Goal: Transaction & Acquisition: Purchase product/service

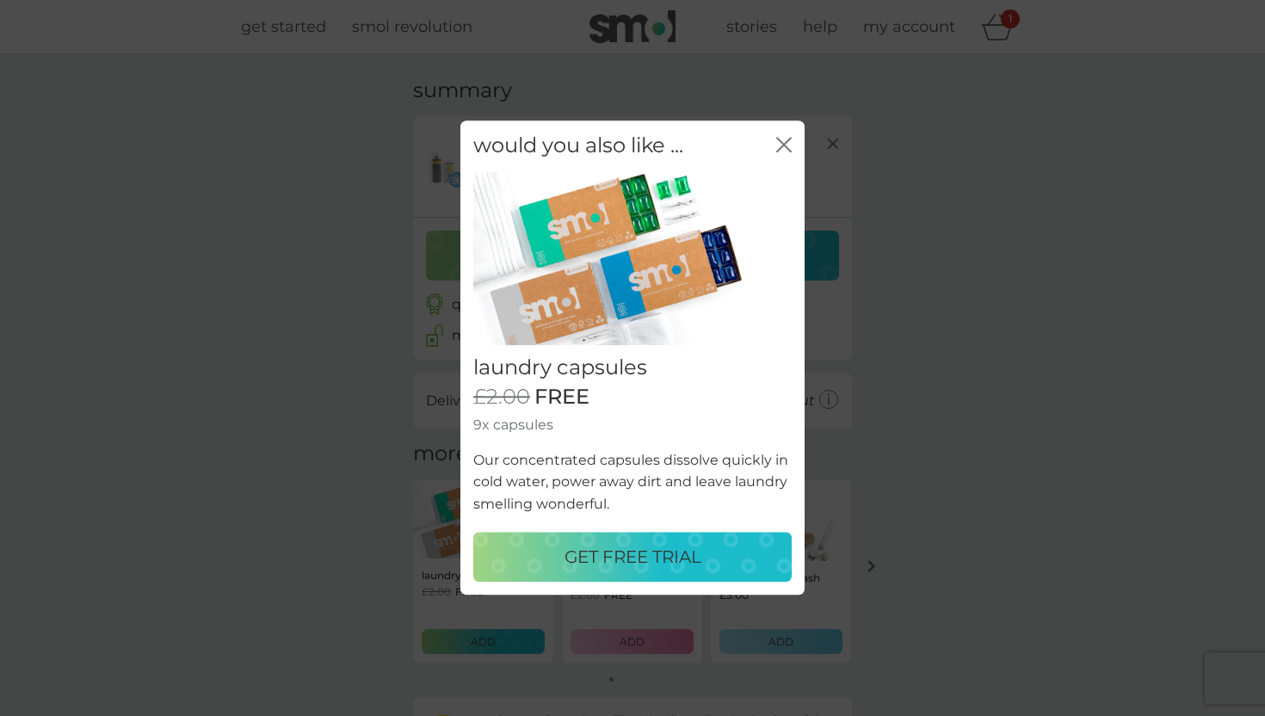
click at [630, 551] on p "GET FREE TRIAL" at bounding box center [632, 558] width 137 height 28
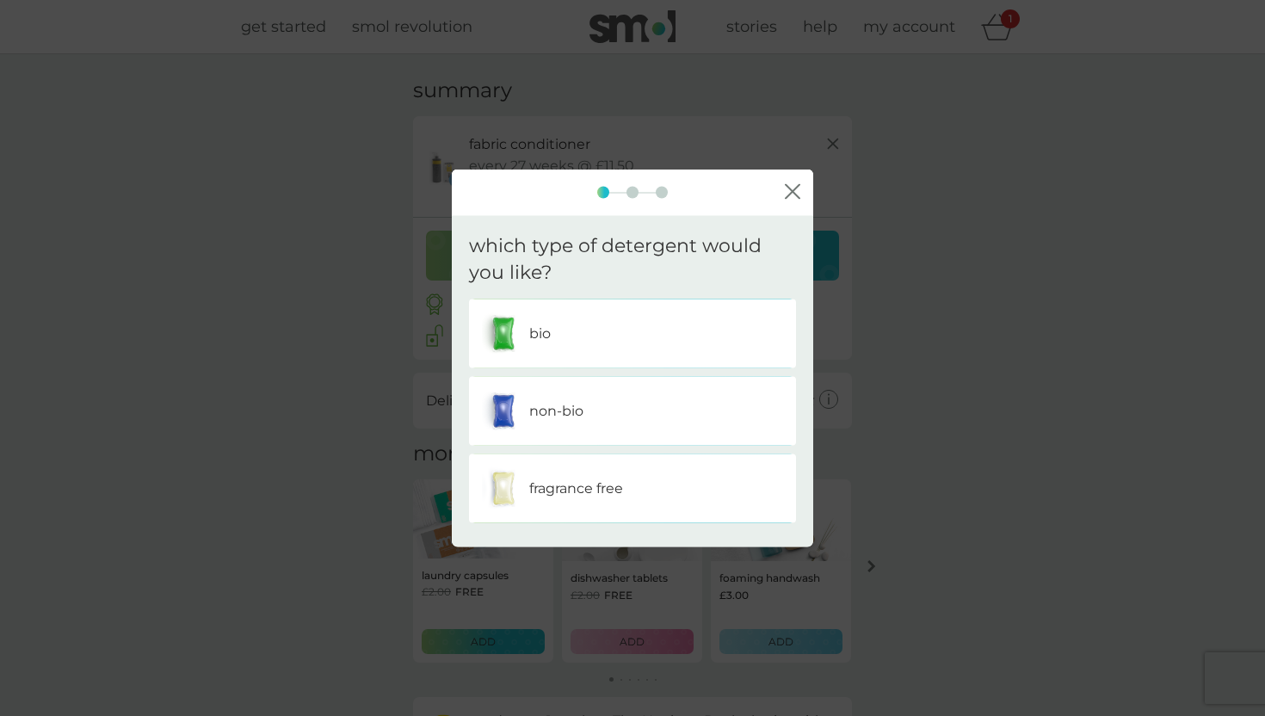
click at [619, 425] on div "non-bio" at bounding box center [632, 410] width 301 height 43
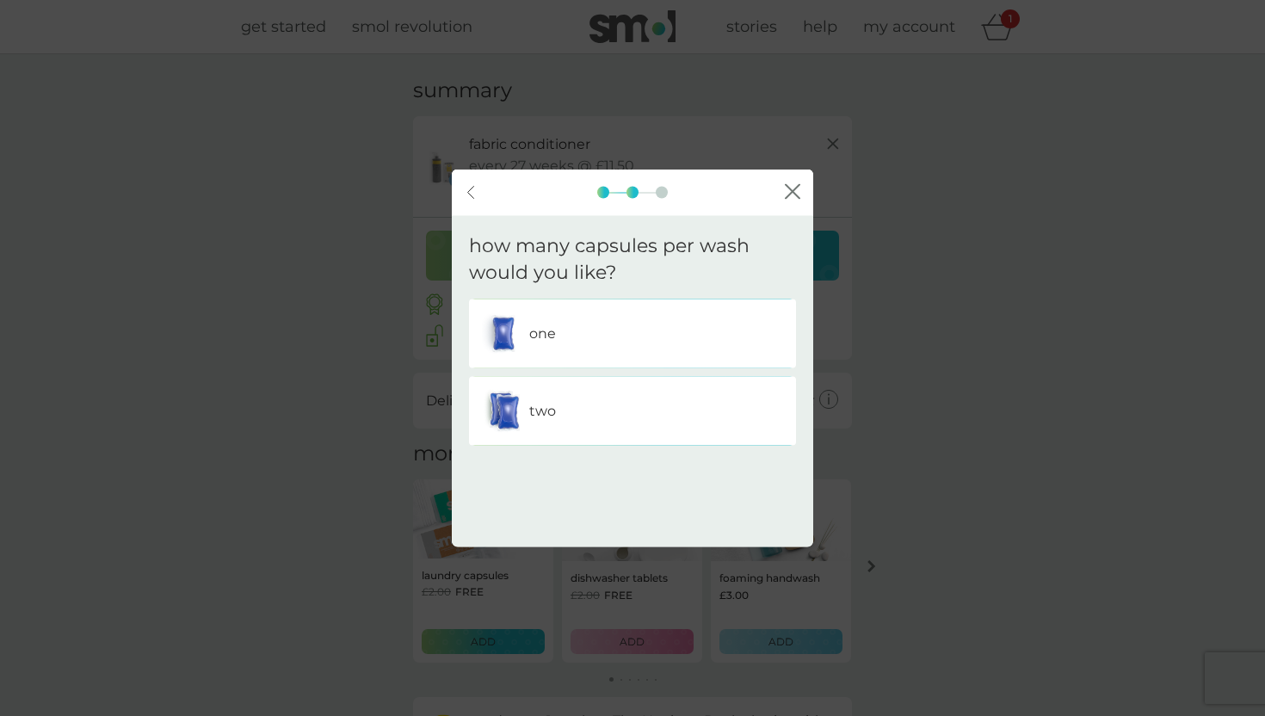
click at [645, 326] on div "one" at bounding box center [632, 332] width 301 height 43
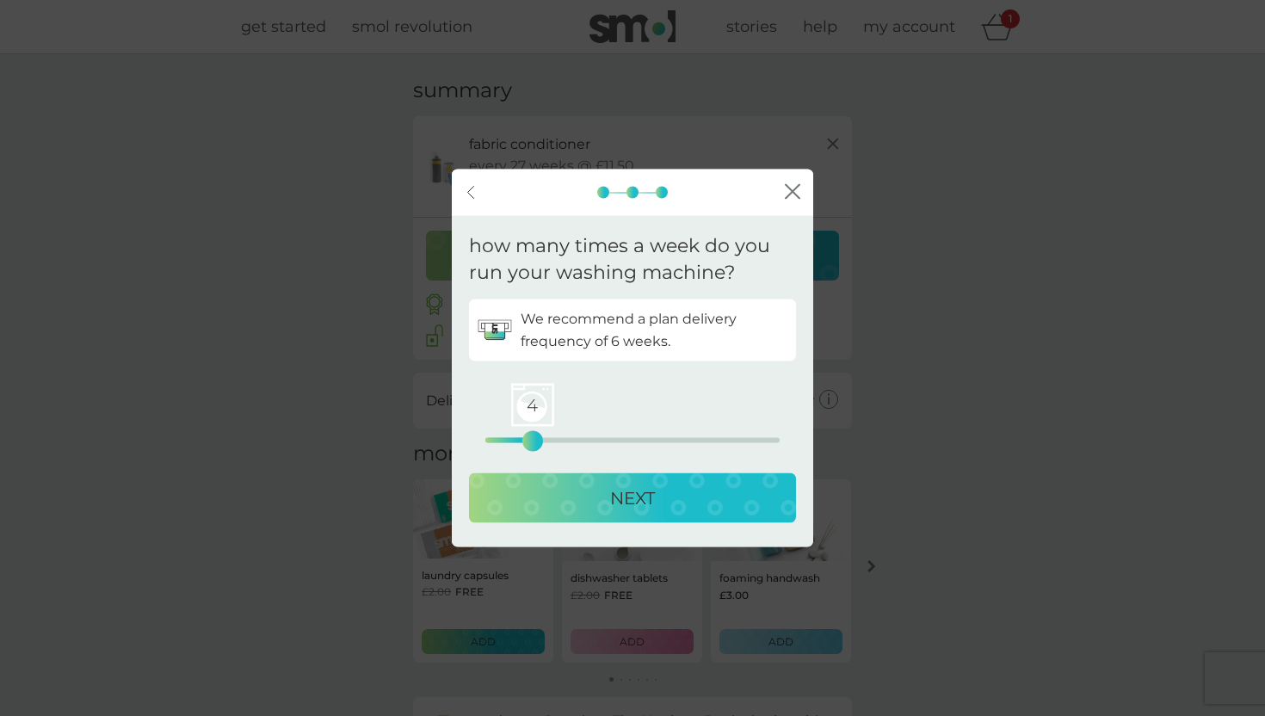
drag, startPoint x: 486, startPoint y: 446, endPoint x: 528, endPoint y: 450, distance: 42.4
click at [529, 444] on div "4" at bounding box center [532, 440] width 7 height 7
click at [572, 501] on div "NEXT" at bounding box center [632, 497] width 292 height 28
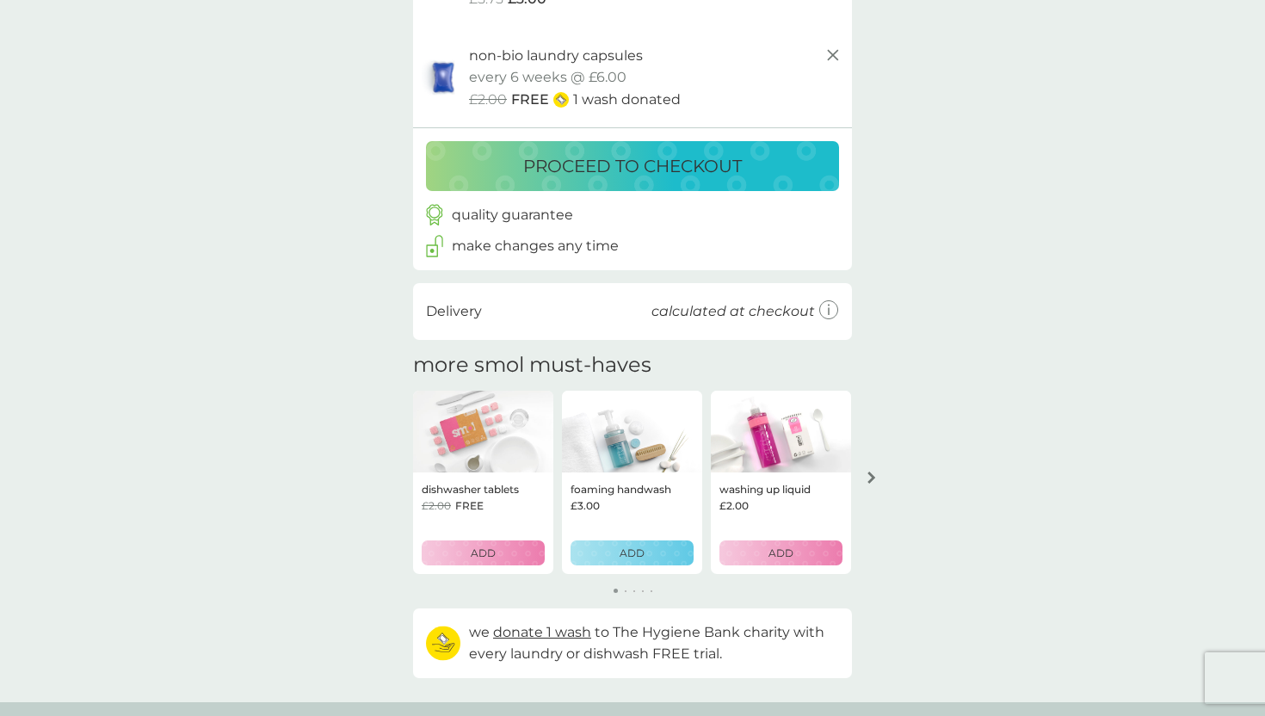
scroll to position [200, 0]
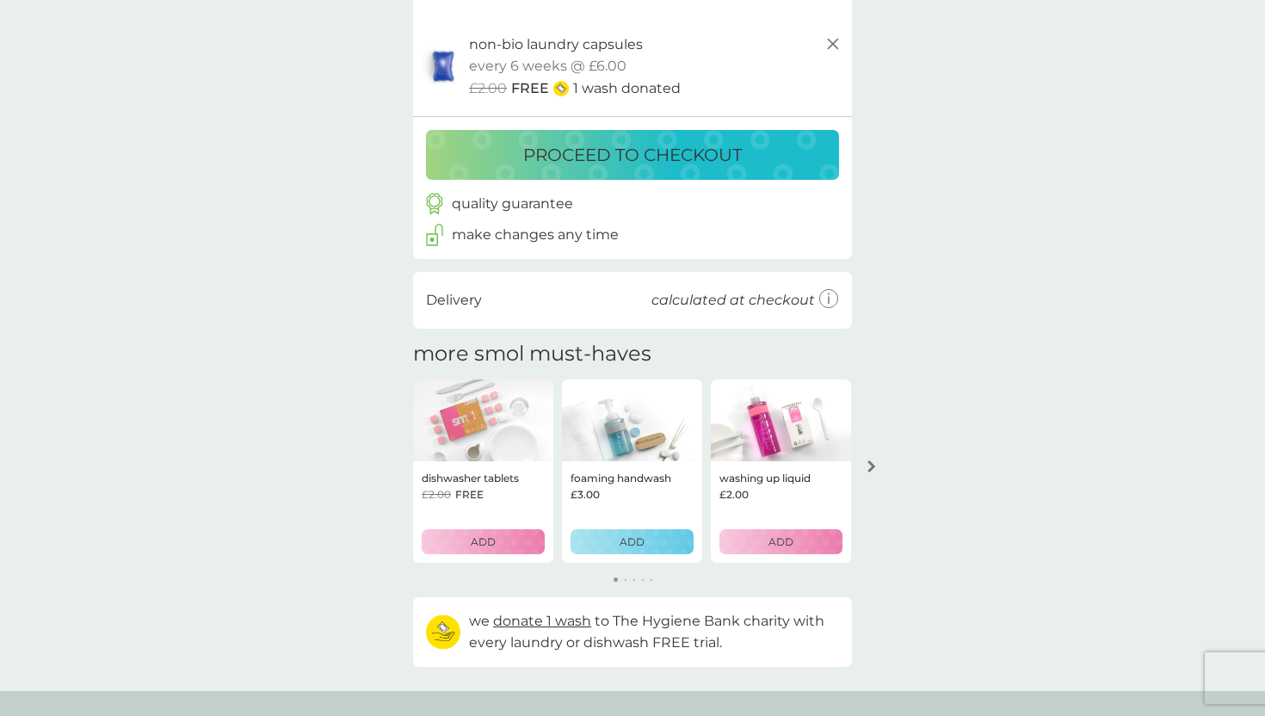
click at [786, 545] on p "ADD" at bounding box center [780, 541] width 25 height 16
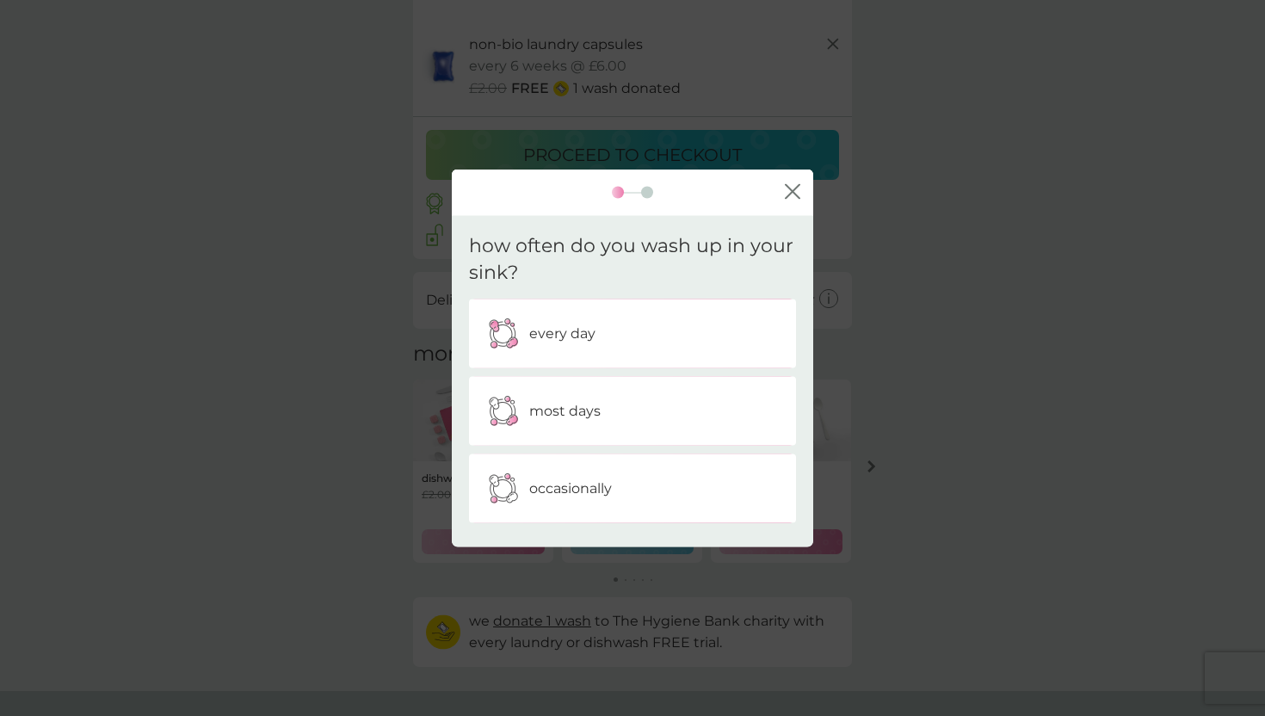
click at [636, 335] on div "every day" at bounding box center [632, 332] width 301 height 43
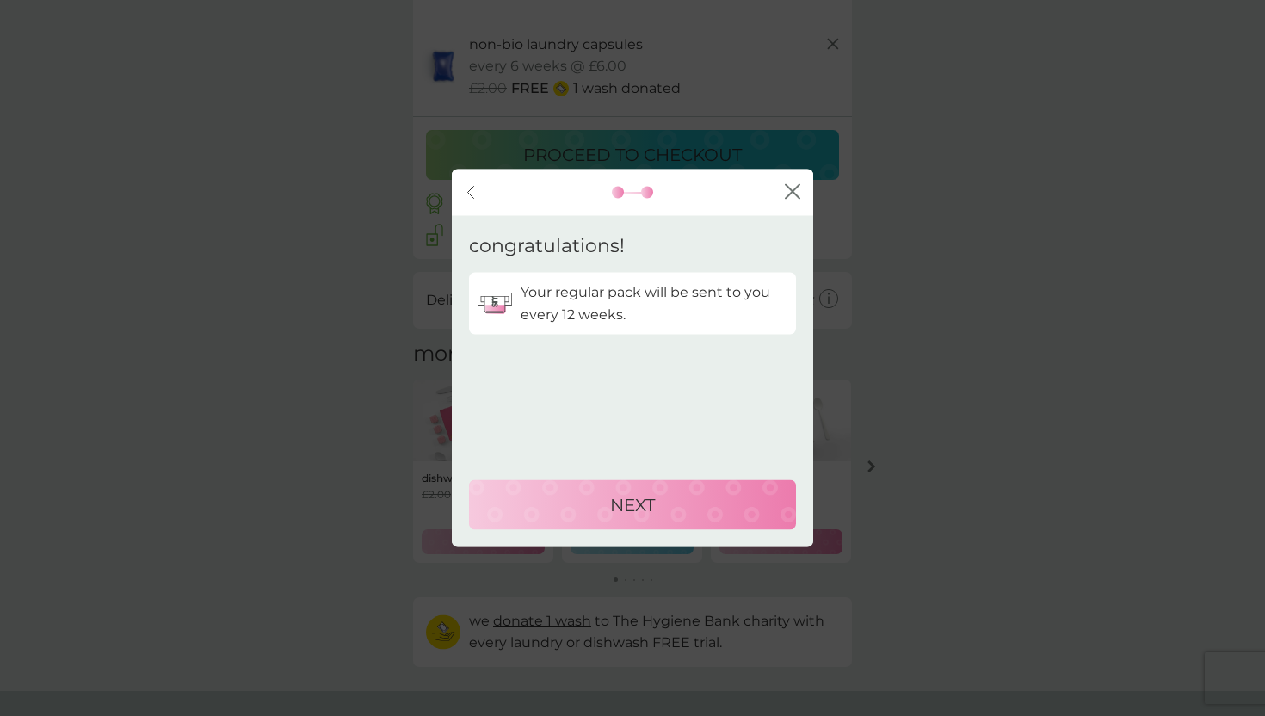
click at [597, 507] on div "NEXT" at bounding box center [632, 505] width 292 height 28
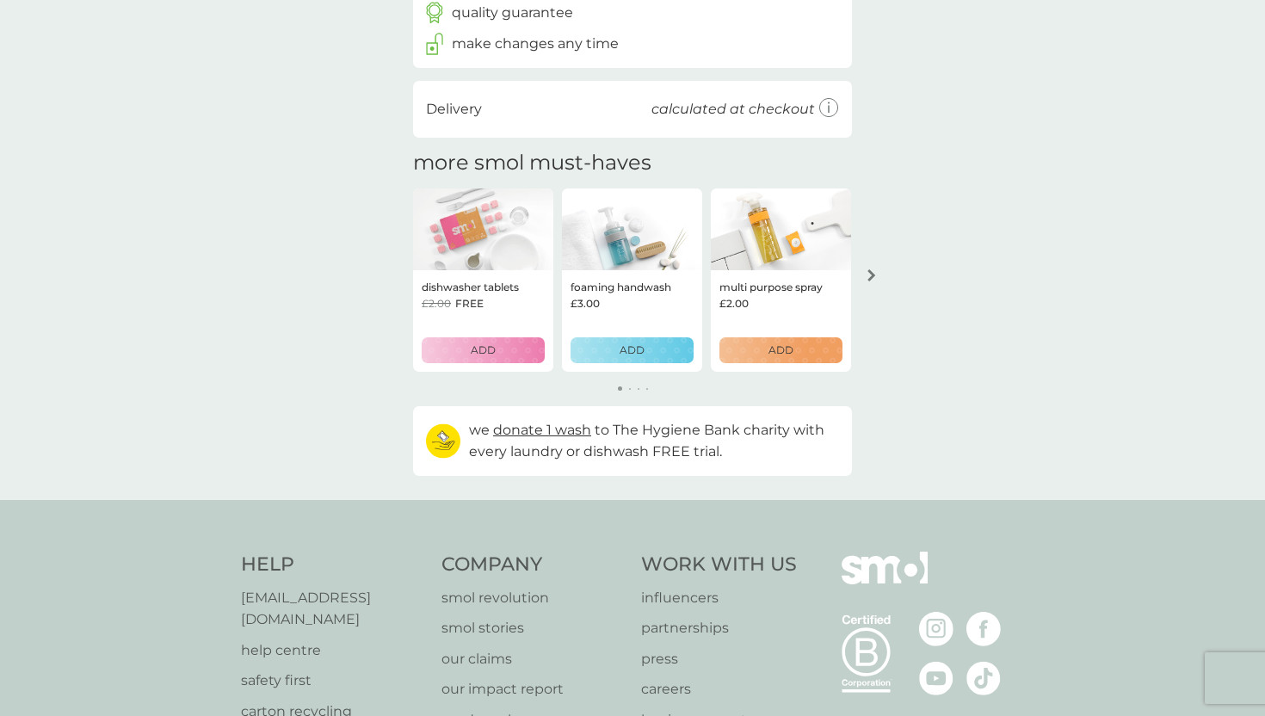
scroll to position [488, 0]
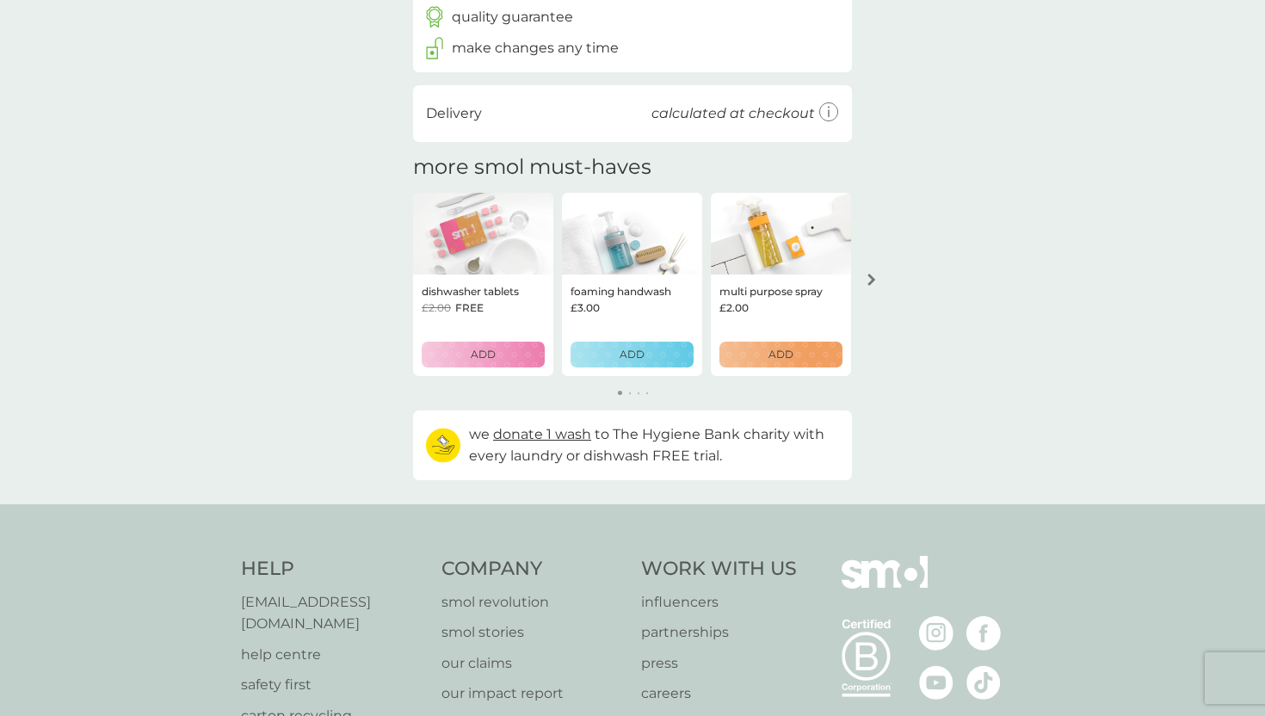
click at [872, 281] on icon "arrow right" at bounding box center [871, 280] width 9 height 12
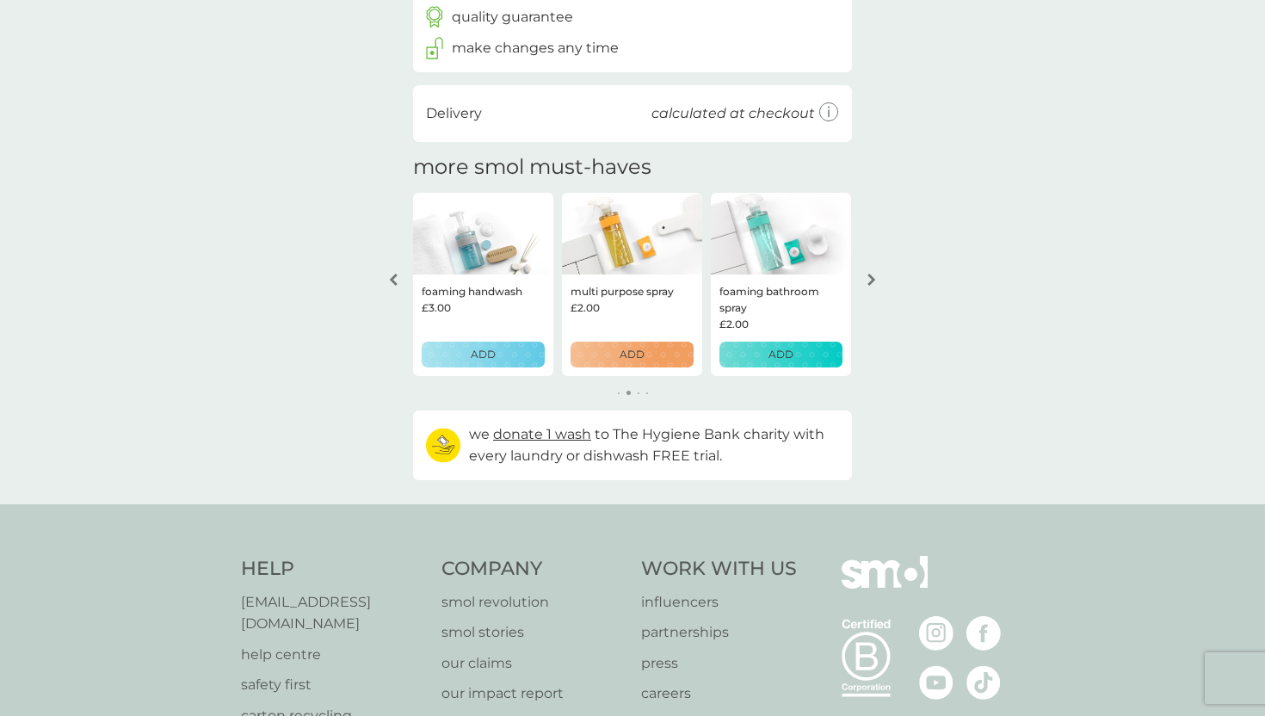
click at [872, 281] on icon "arrow right" at bounding box center [871, 280] width 9 height 12
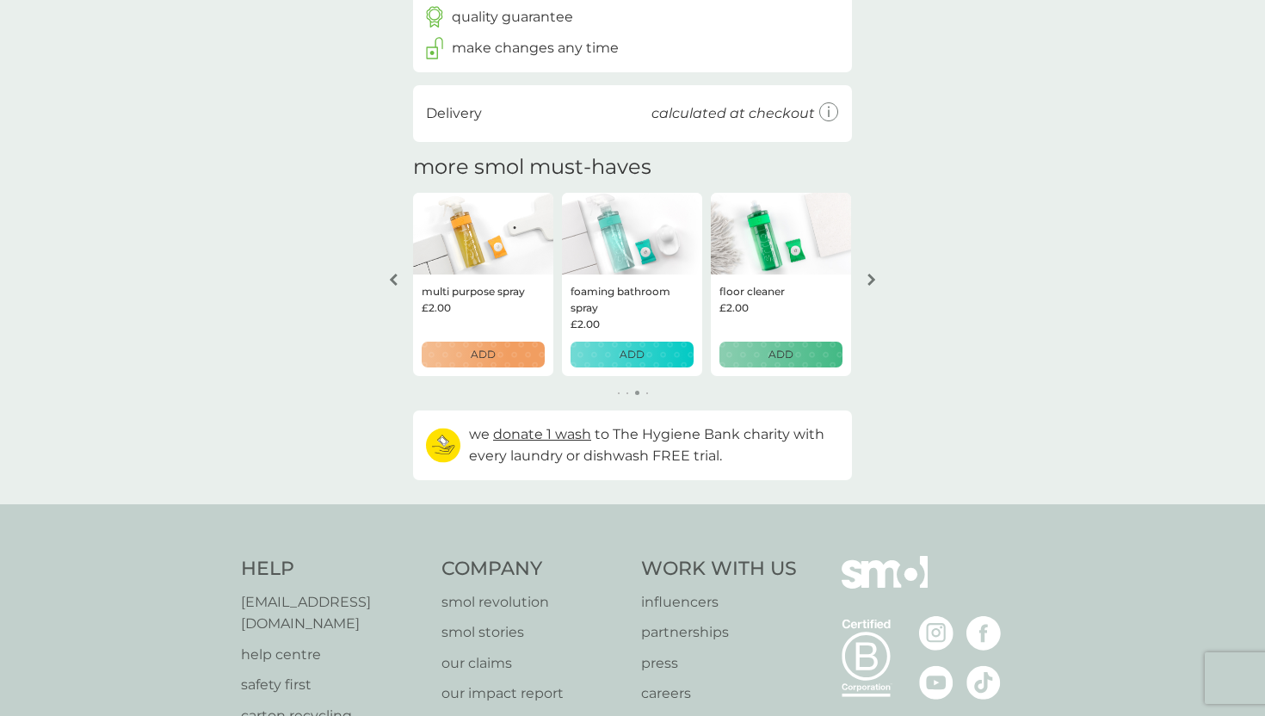
click at [872, 281] on icon "arrow right" at bounding box center [871, 280] width 9 height 12
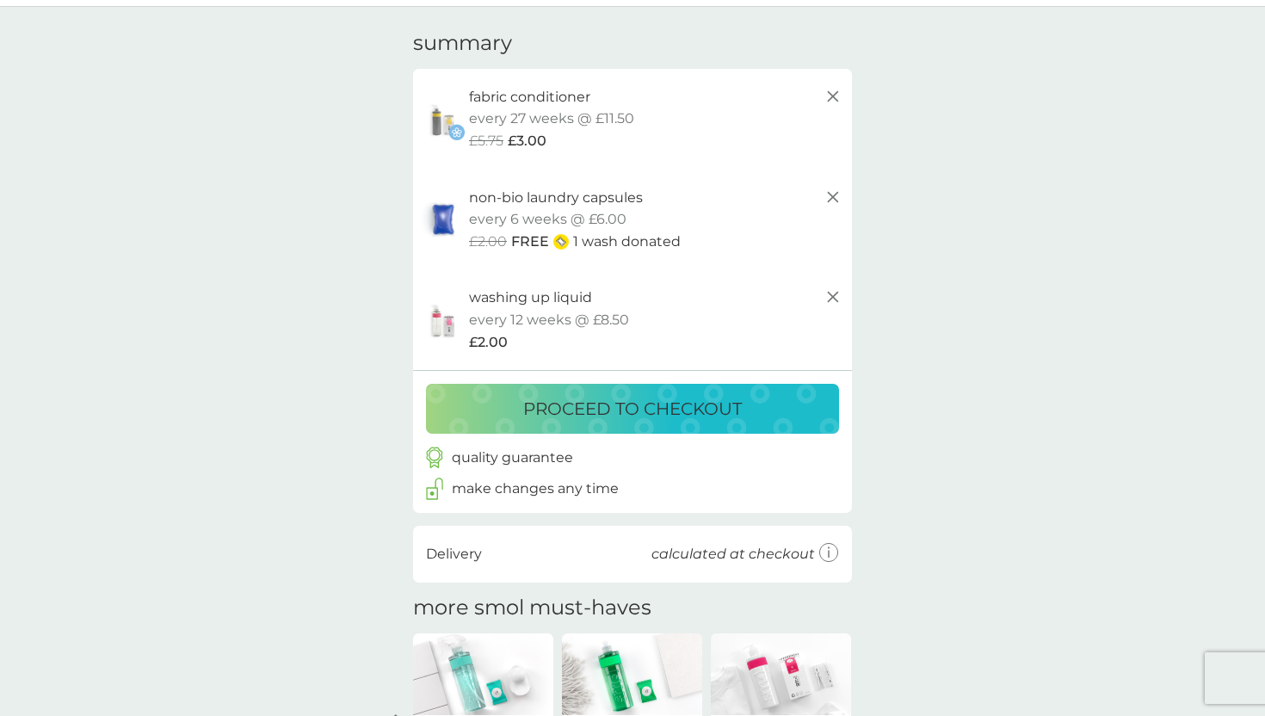
scroll to position [0, 0]
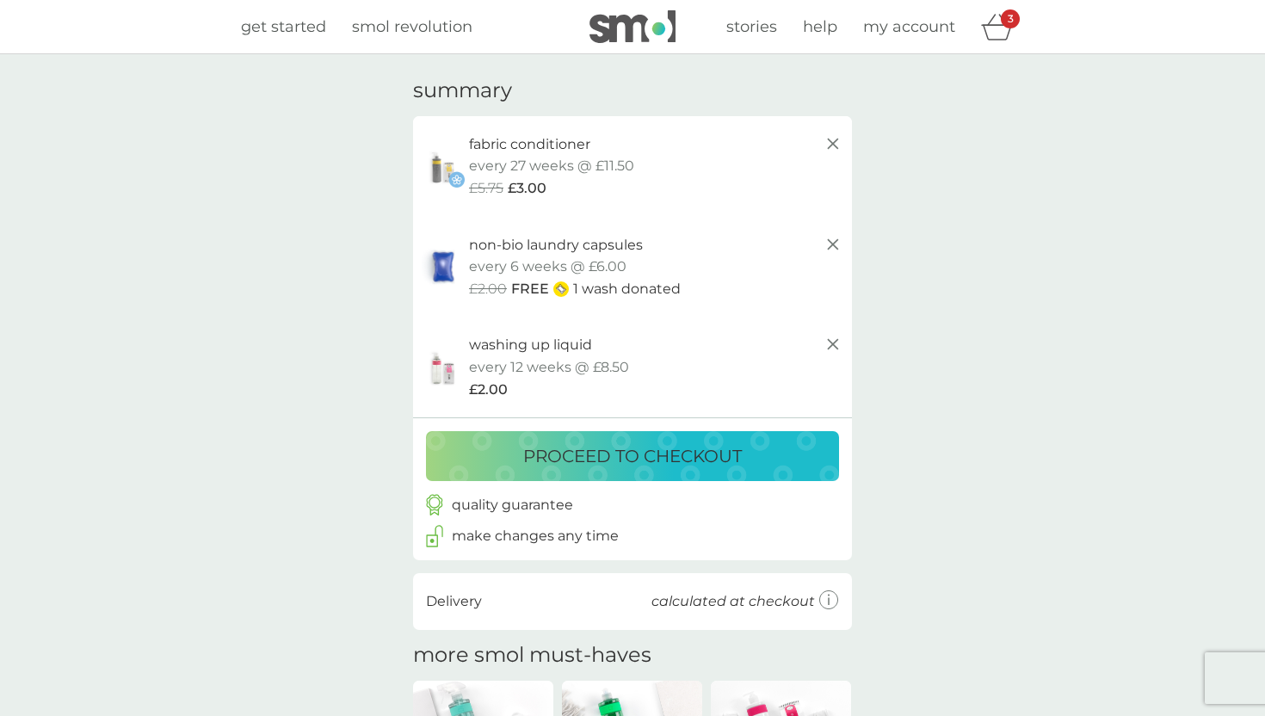
click at [643, 446] on p "proceed to checkout" at bounding box center [632, 456] width 219 height 28
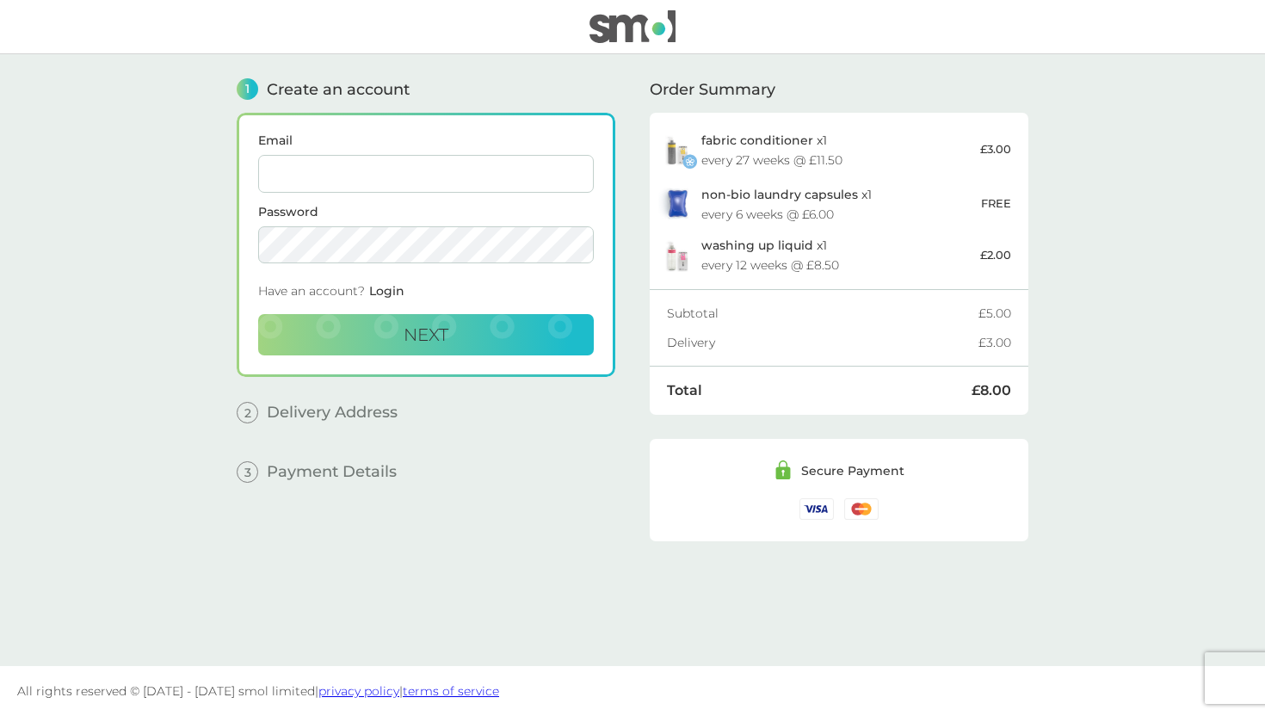
click at [459, 168] on input "Email" at bounding box center [426, 174] width 336 height 38
type input "[EMAIL_ADDRESS][DOMAIN_NAME]"
click at [465, 342] on button "Next" at bounding box center [426, 334] width 336 height 41
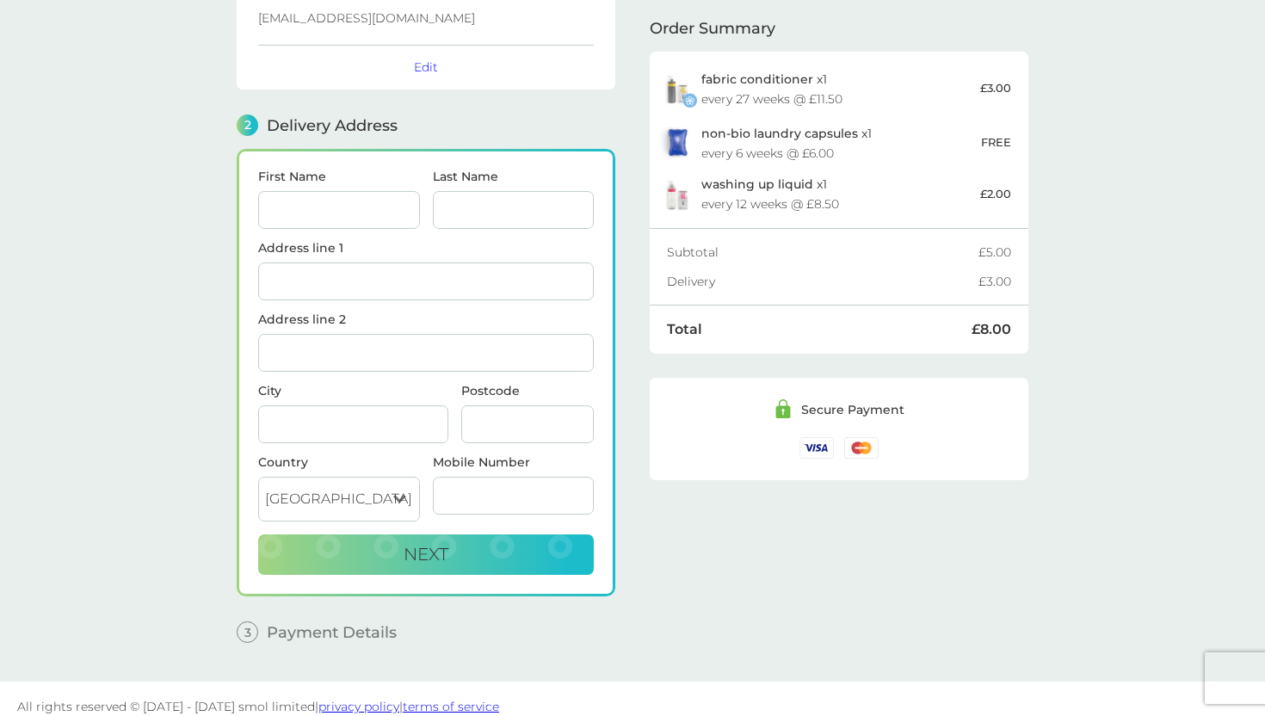
scroll to position [134, 0]
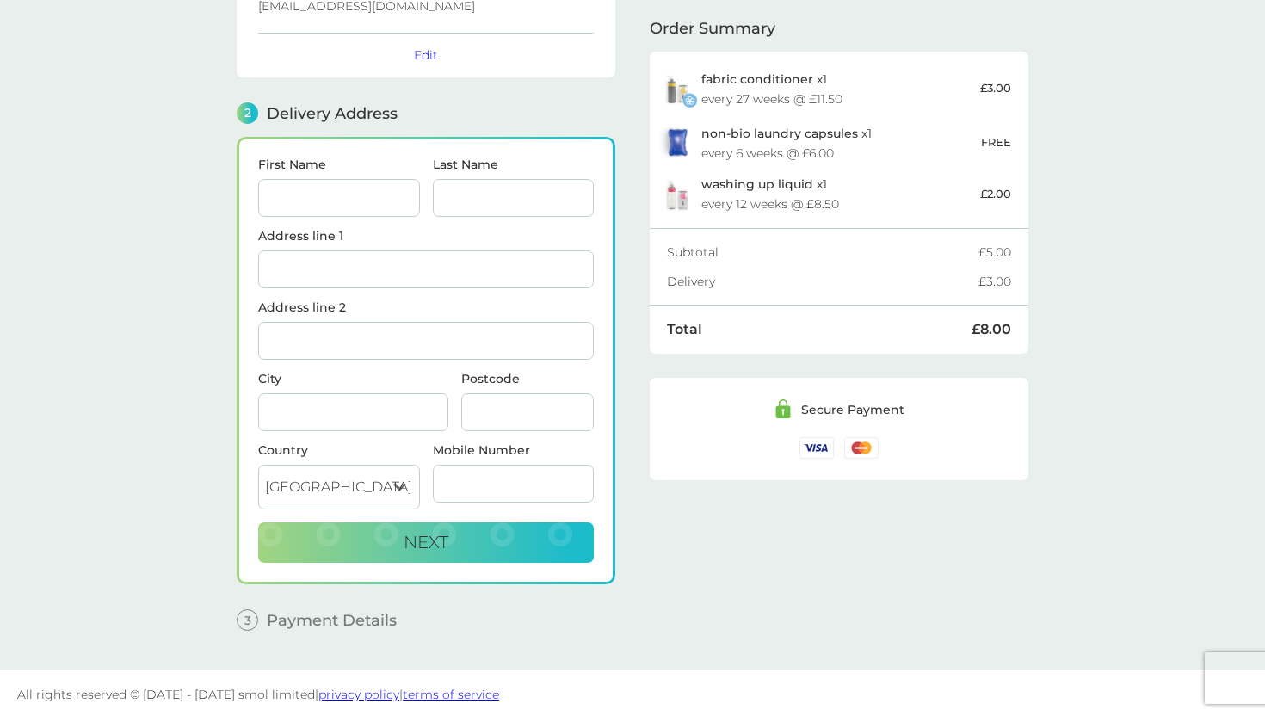
click at [390, 200] on input "First Name" at bounding box center [339, 198] width 162 height 38
type input "[PERSON_NAME]"
click at [508, 198] on input "Last Name" at bounding box center [514, 198] width 162 height 38
type input "[PERSON_NAME]"
click at [405, 272] on input "Address line 1" at bounding box center [426, 269] width 336 height 38
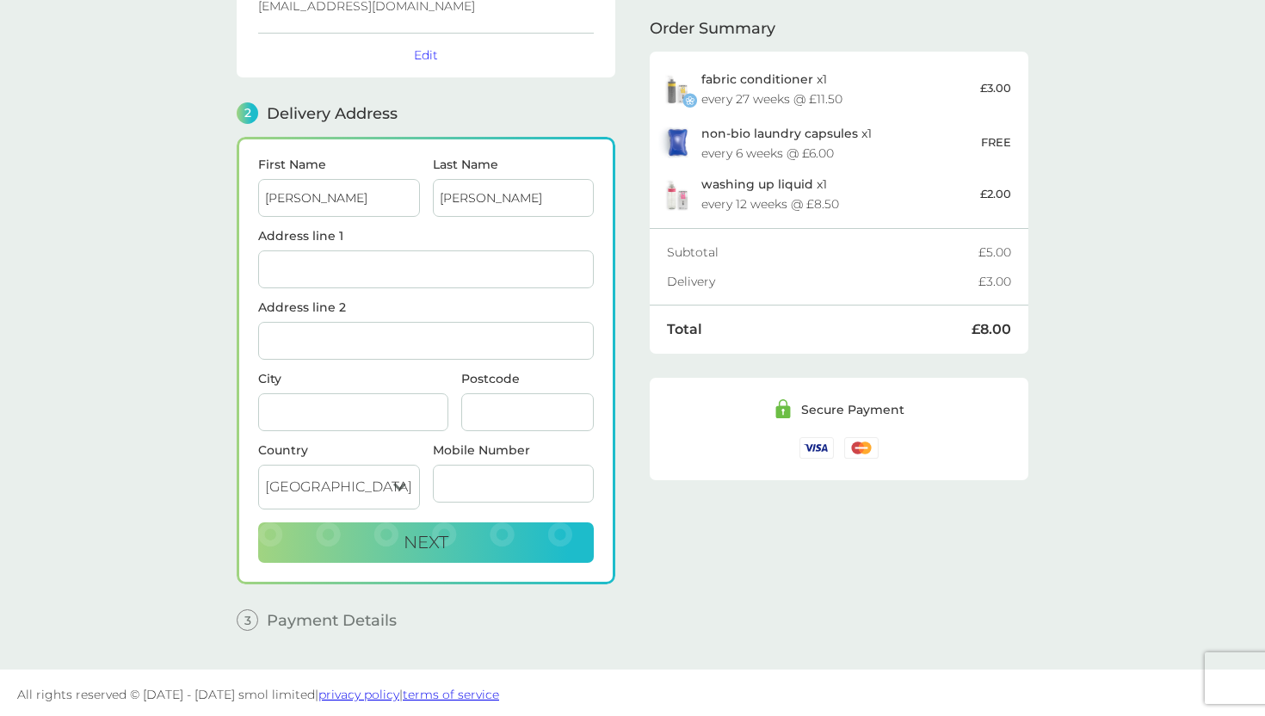
type input "56"
type input "[GEOGRAPHIC_DATA]"
type input "NP19 9EB"
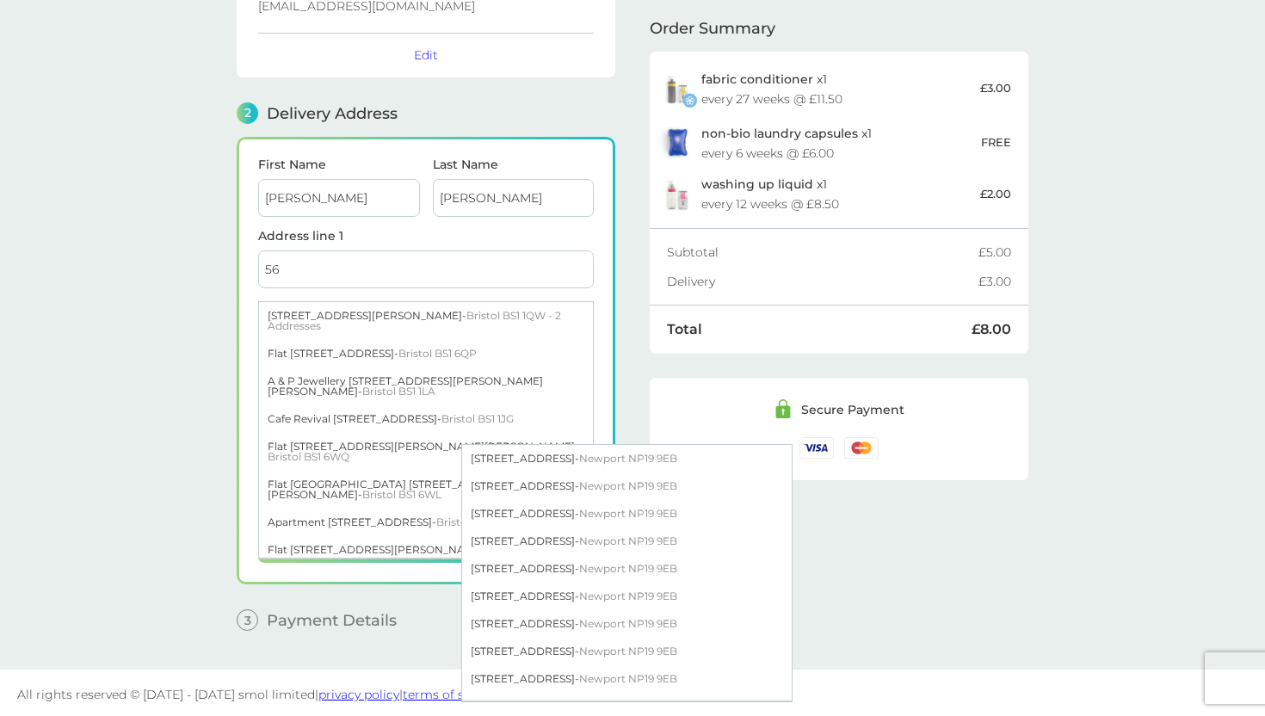
click at [170, 366] on main "1 Create an account [EMAIL_ADDRESS][DOMAIN_NAME] Edit 2 Delivery Address First …" at bounding box center [632, 294] width 1265 height 749
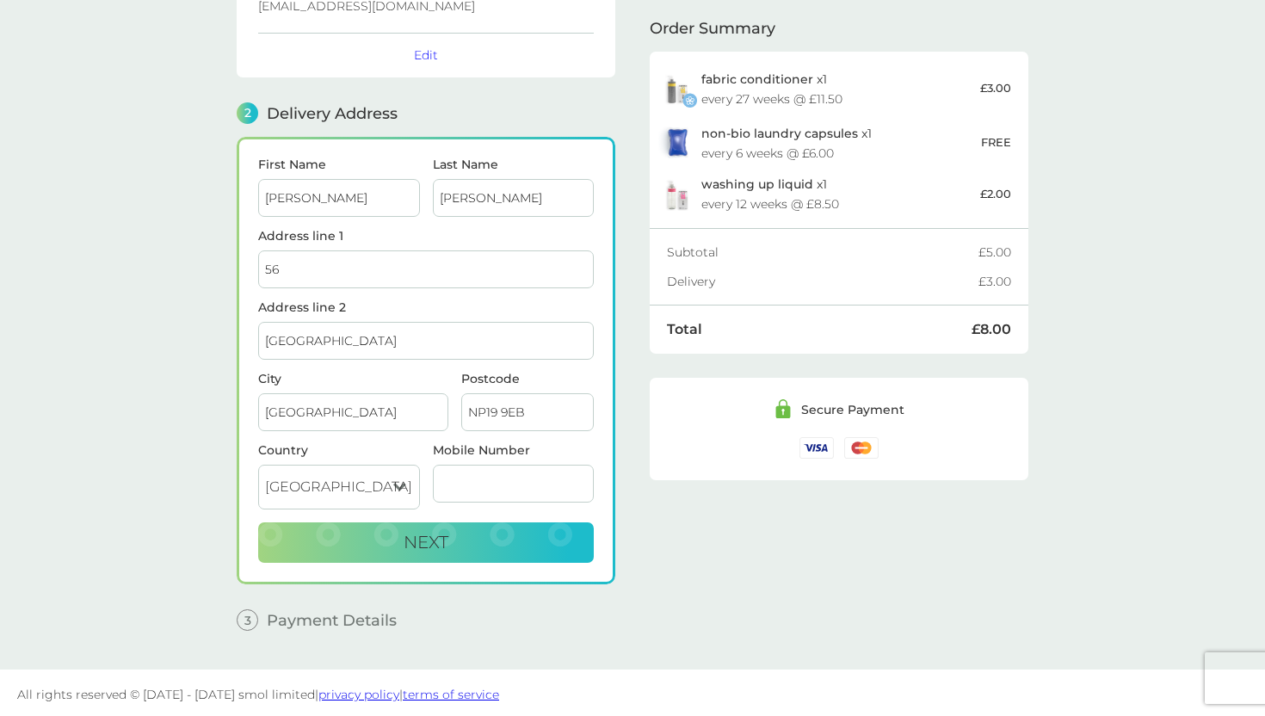
click at [494, 471] on input "Mobile Number" at bounding box center [514, 484] width 162 height 38
type input "07495537066"
click at [496, 538] on button "Next" at bounding box center [426, 542] width 336 height 41
checkbox input "true"
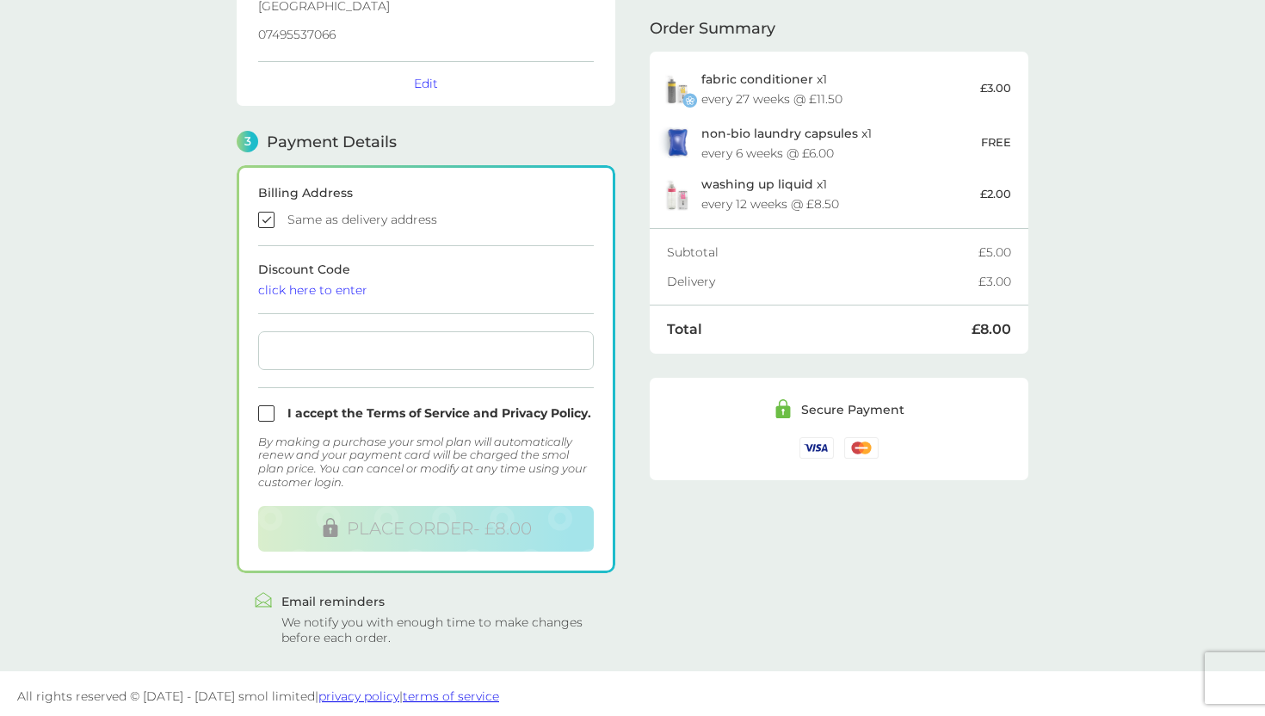
scroll to position [390, 0]
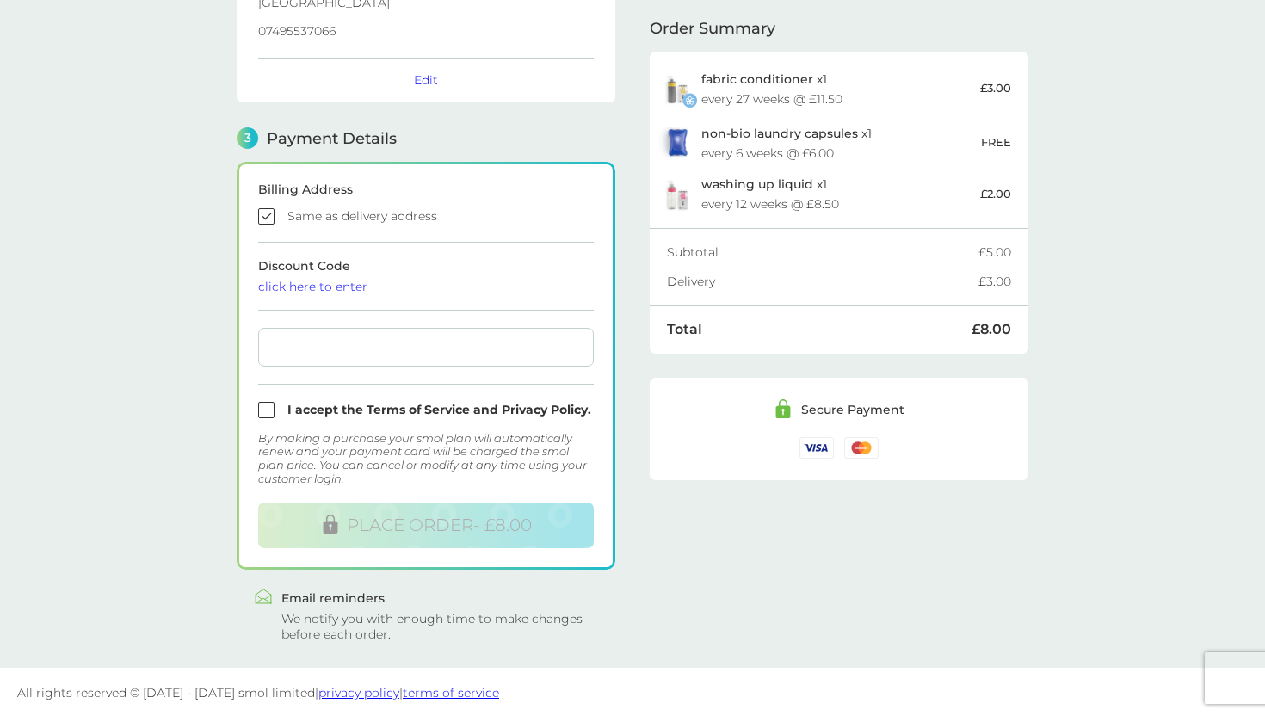
click at [267, 403] on input "checkbox" at bounding box center [426, 410] width 336 height 16
checkbox input "true"
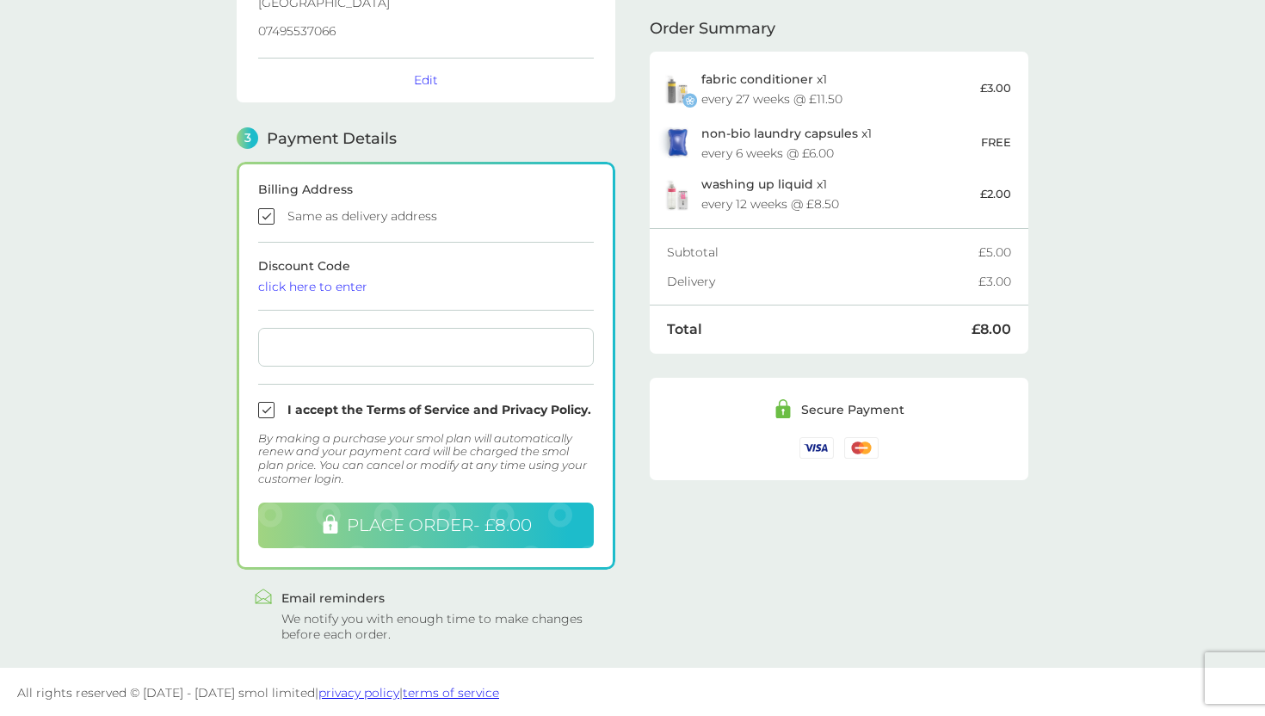
click at [461, 520] on span "PLACE ORDER - £8.00" at bounding box center [439, 524] width 185 height 21
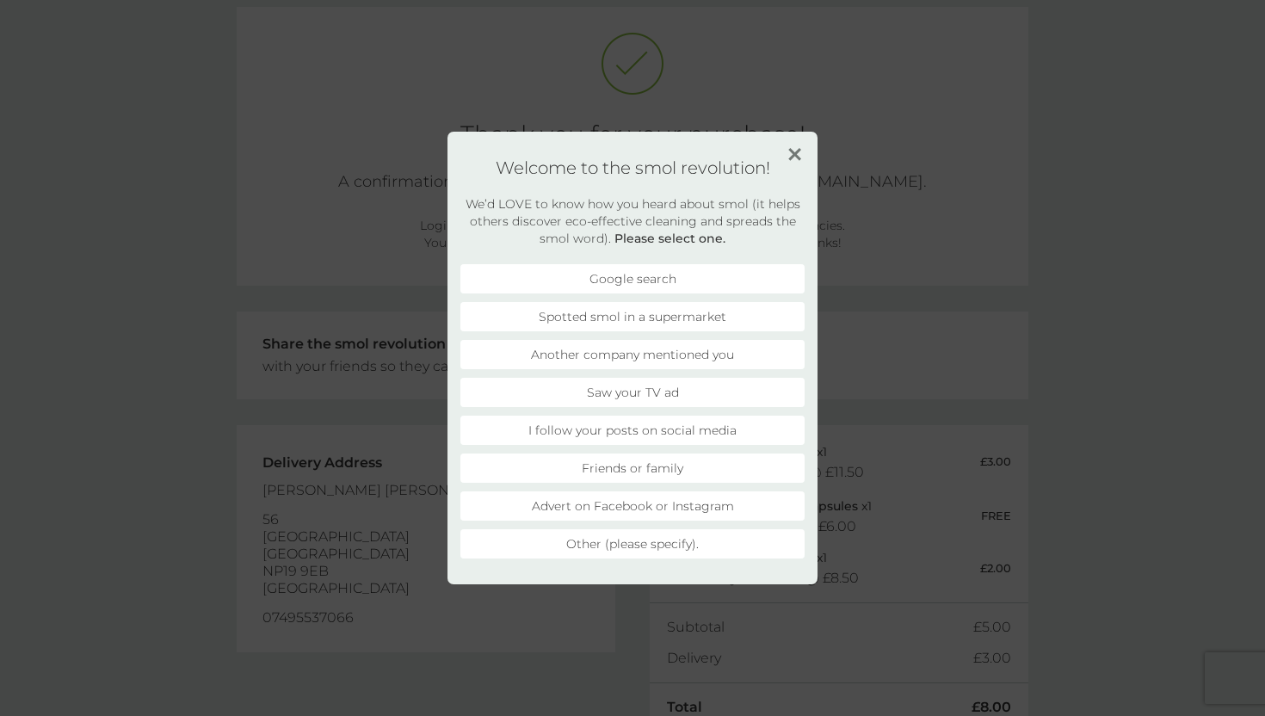
scroll to position [77, 0]
click at [791, 153] on img at bounding box center [794, 154] width 13 height 13
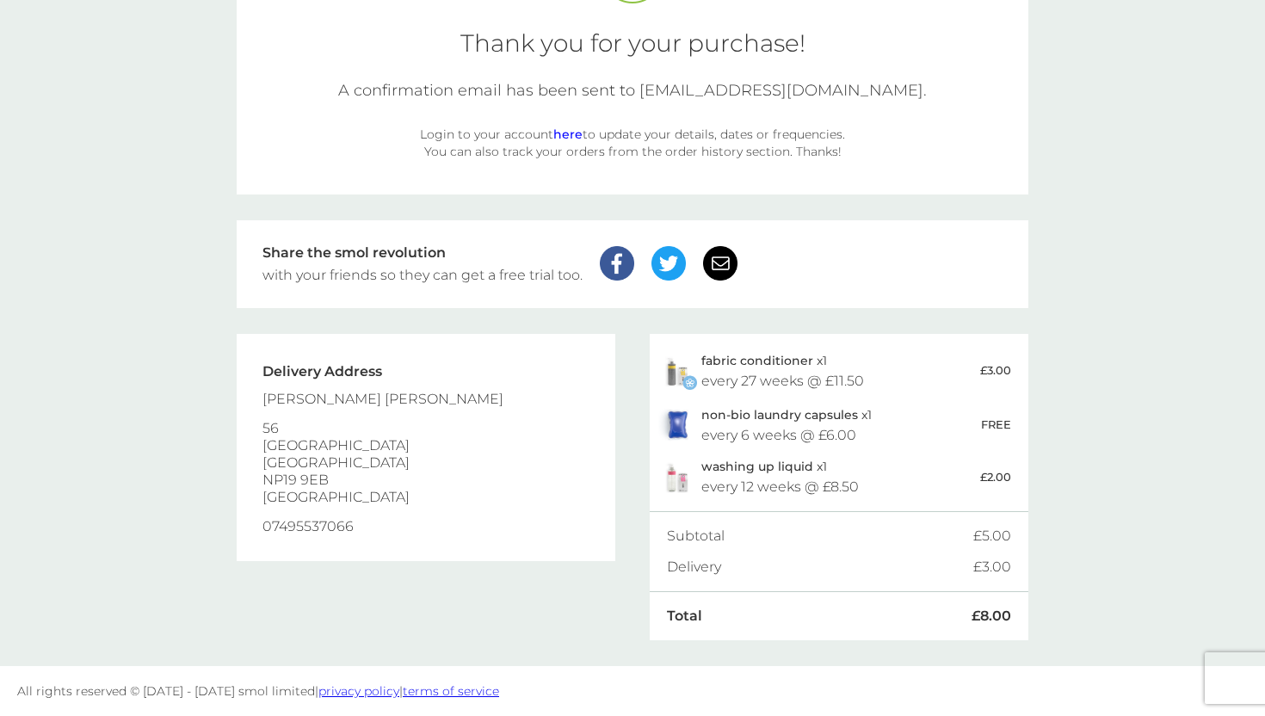
scroll to position [0, 0]
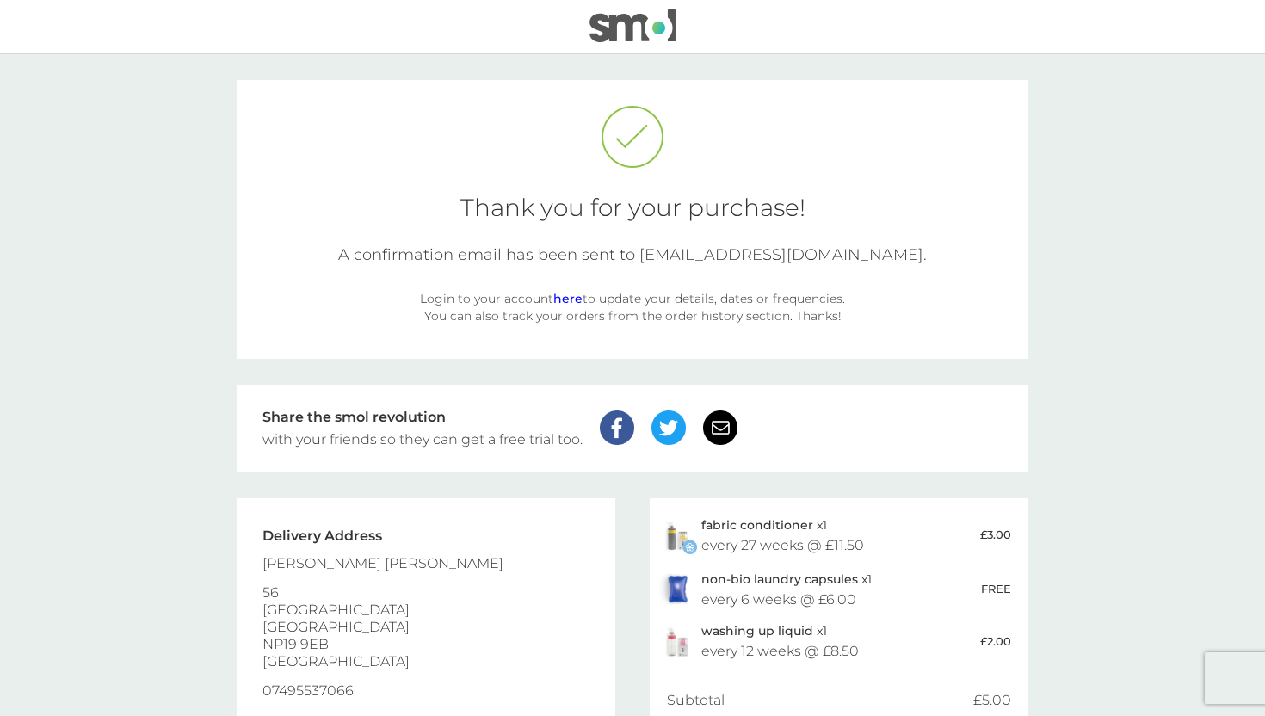
click at [575, 302] on link "here" at bounding box center [567, 298] width 29 height 15
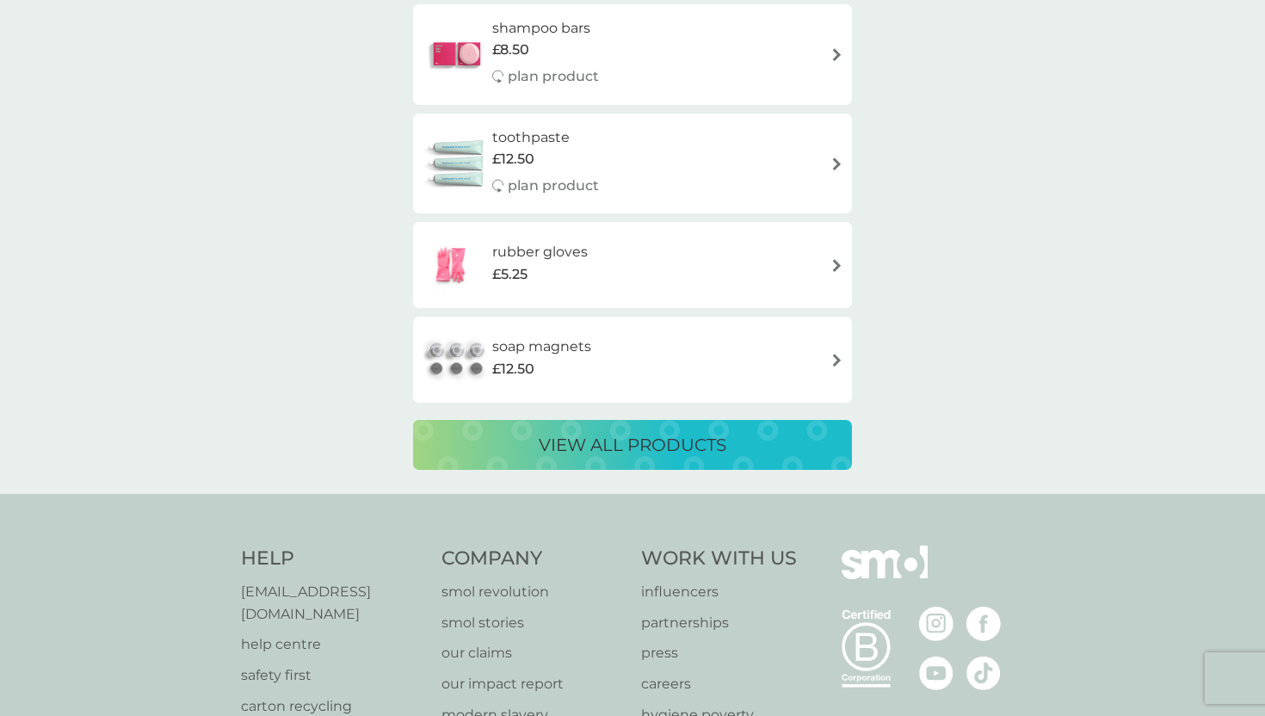
scroll to position [3235, 0]
click at [600, 445] on p "view all products" at bounding box center [633, 444] width 188 height 28
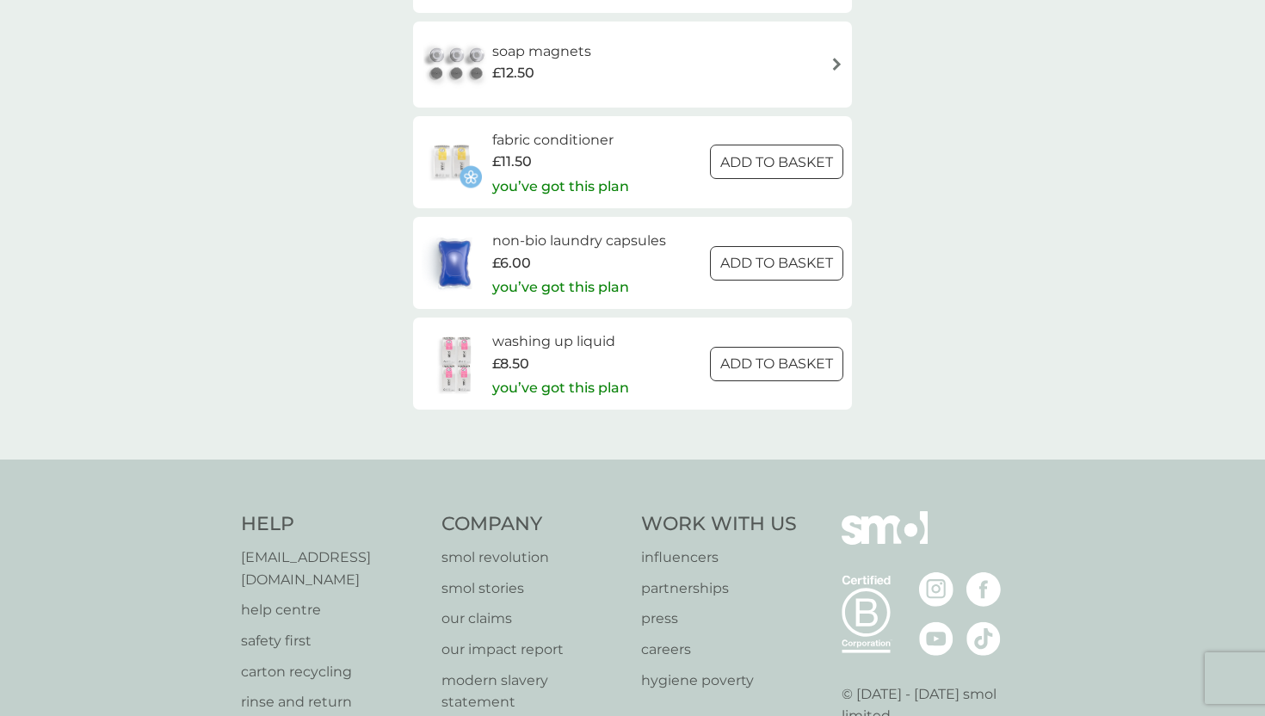
scroll to position [2526, 0]
click at [557, 342] on h6 "washing up liquid" at bounding box center [560, 339] width 137 height 22
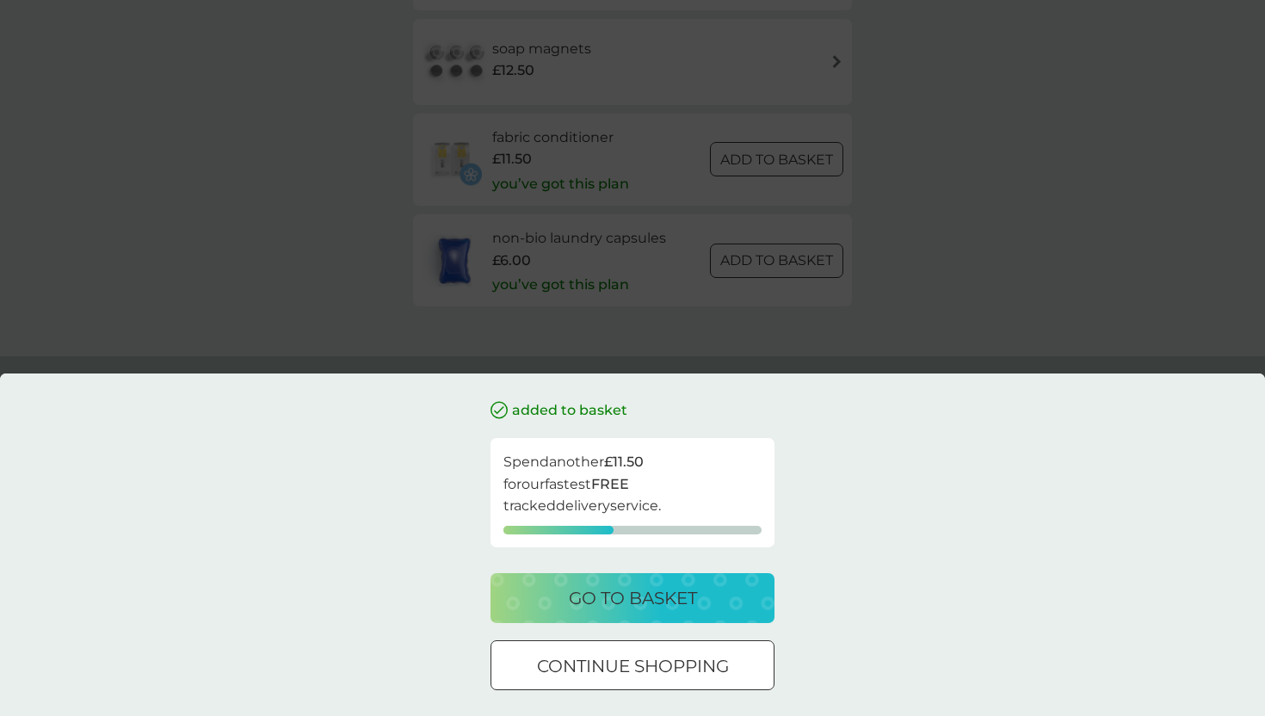
click at [879, 353] on div "added to basket Spend another £11.50 for our fastest FREE tracked delivery serv…" at bounding box center [632, 358] width 1265 height 716
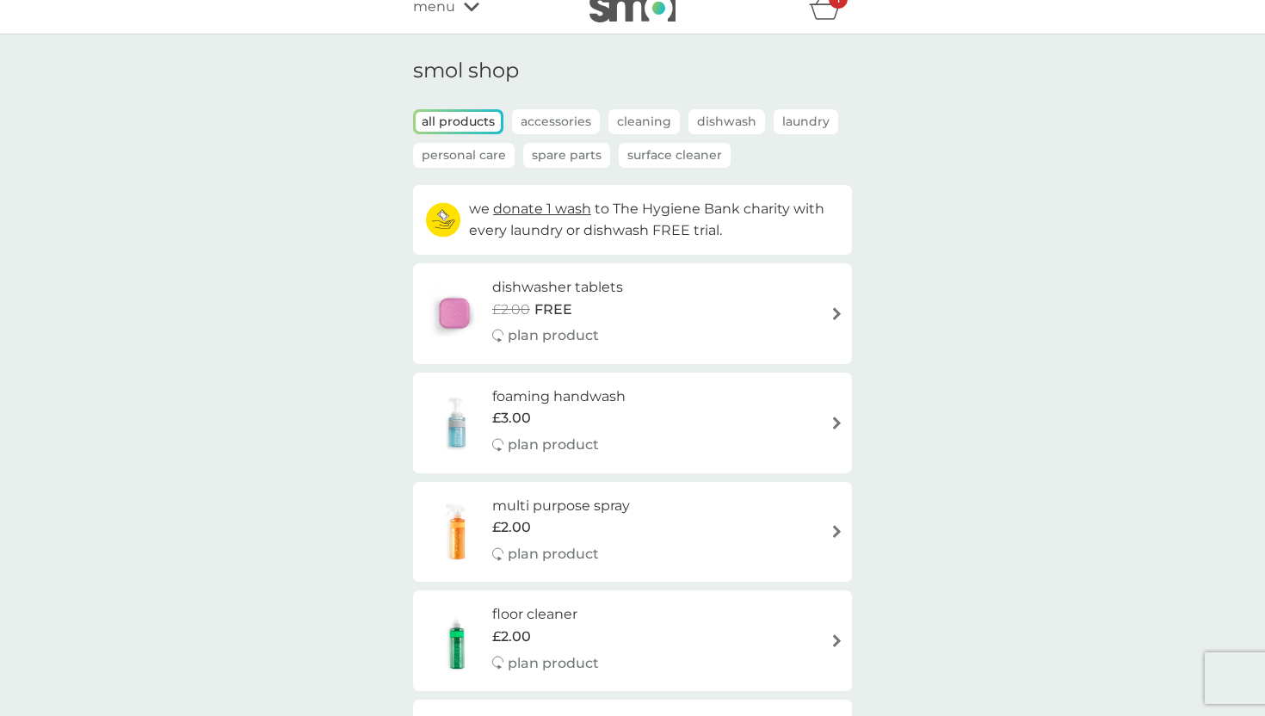
scroll to position [0, 0]
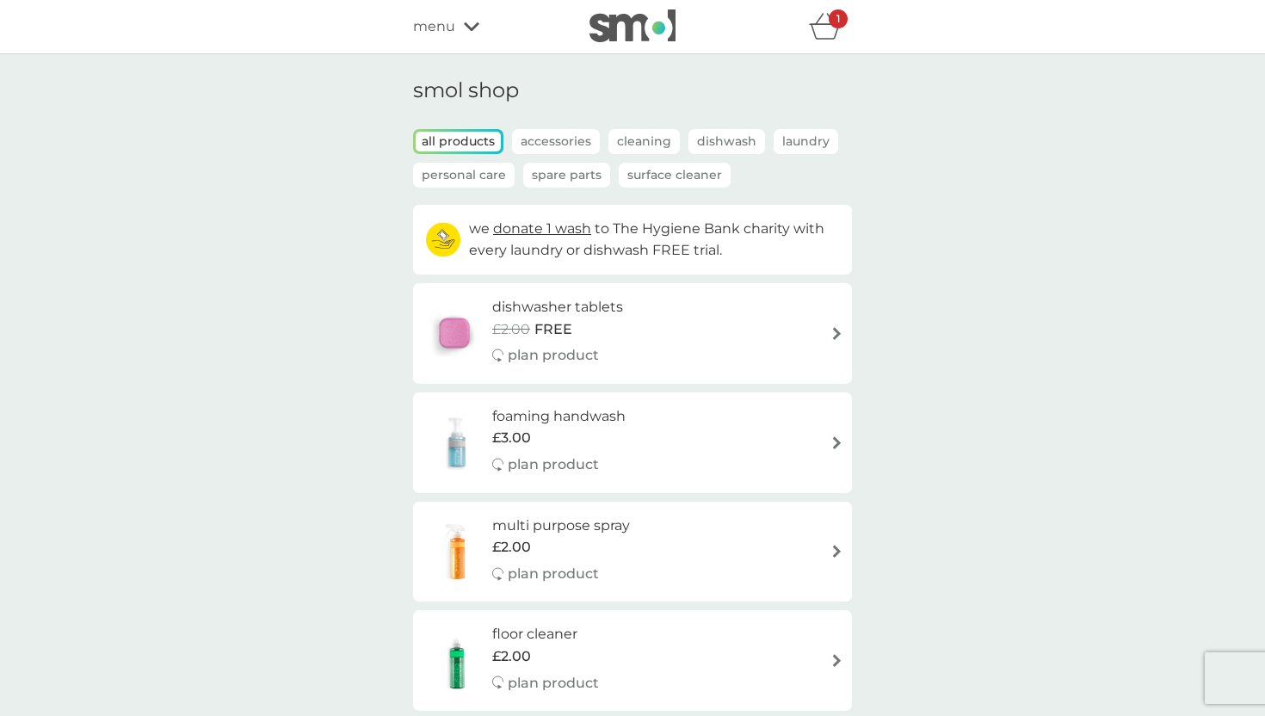
click at [832, 28] on div "1" at bounding box center [837, 18] width 19 height 19
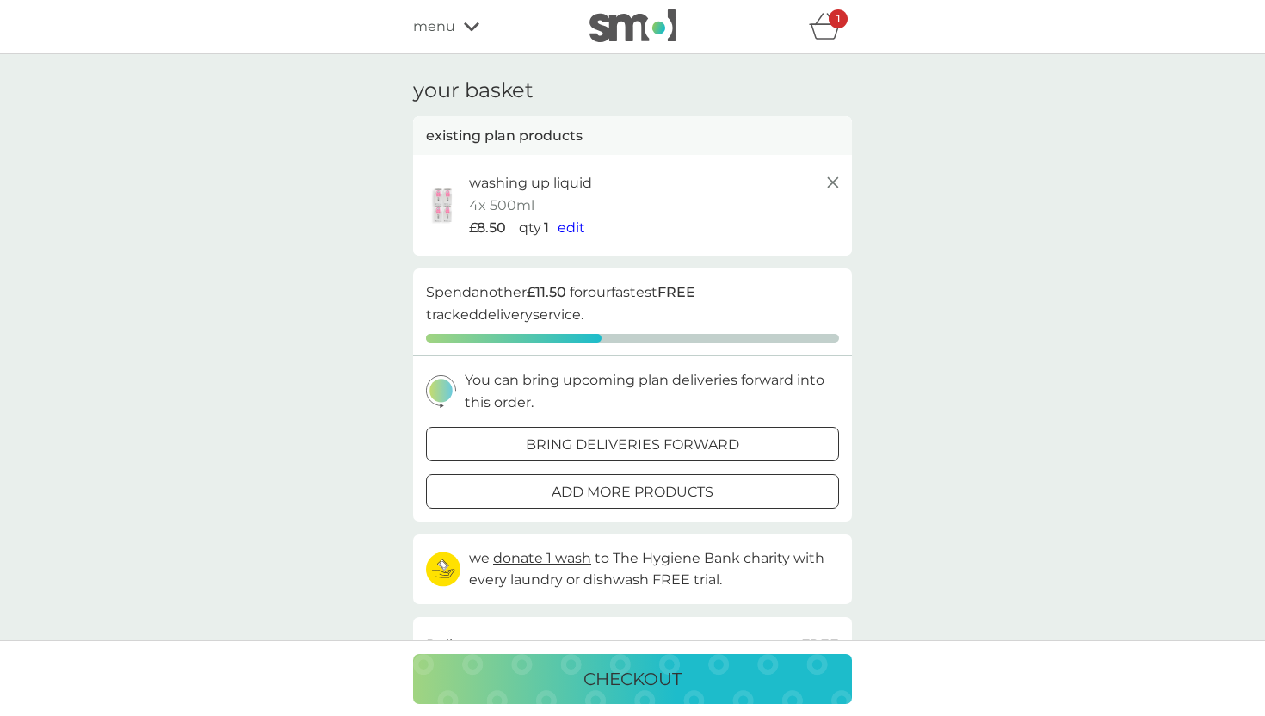
click at [836, 183] on icon at bounding box center [832, 182] width 21 height 21
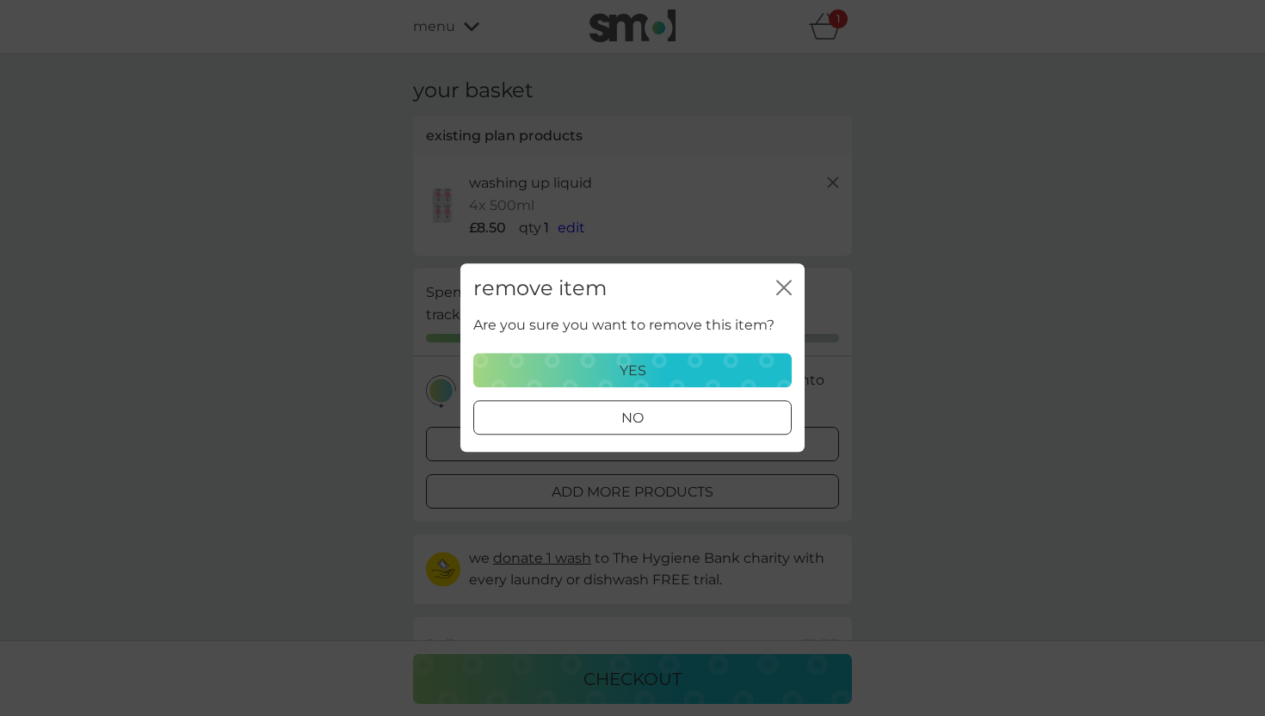
click at [626, 374] on p "yes" at bounding box center [632, 371] width 27 height 22
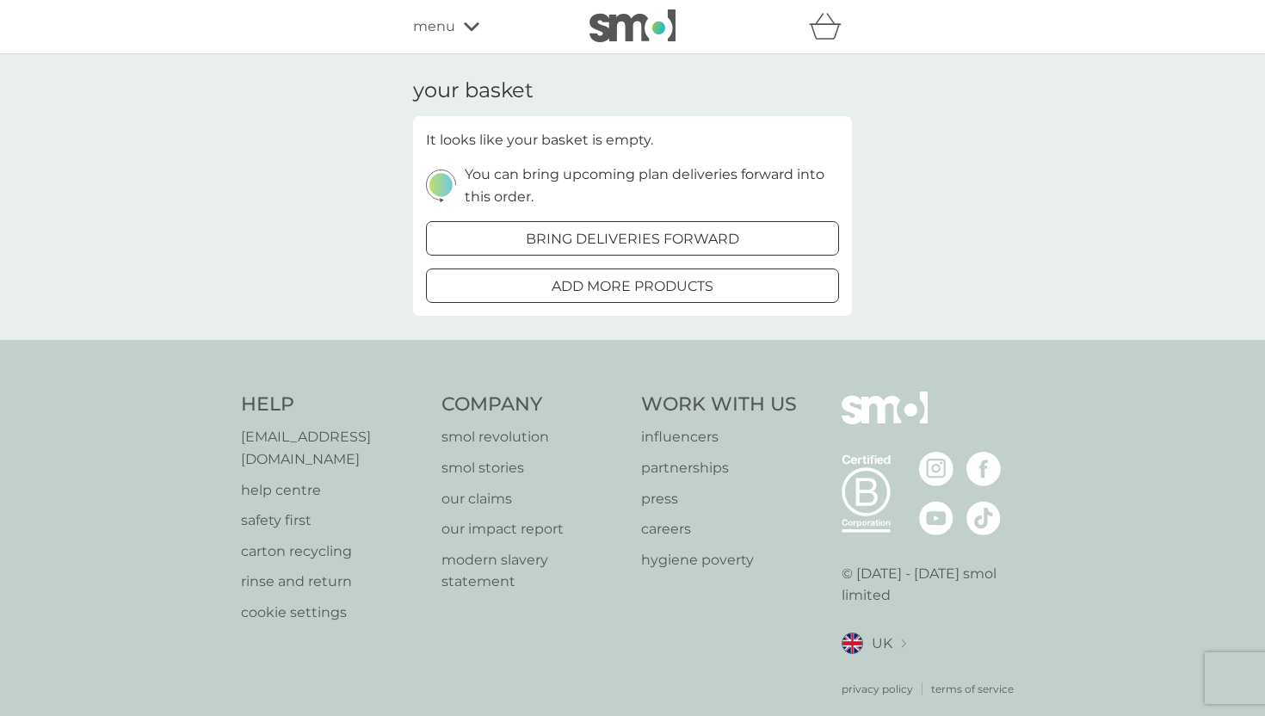
click at [445, 11] on div "refer a friend & you BOTH save smol impact smol shop your smol plans your upcom…" at bounding box center [632, 26] width 439 height 34
click at [441, 27] on span "menu" at bounding box center [434, 26] width 42 height 22
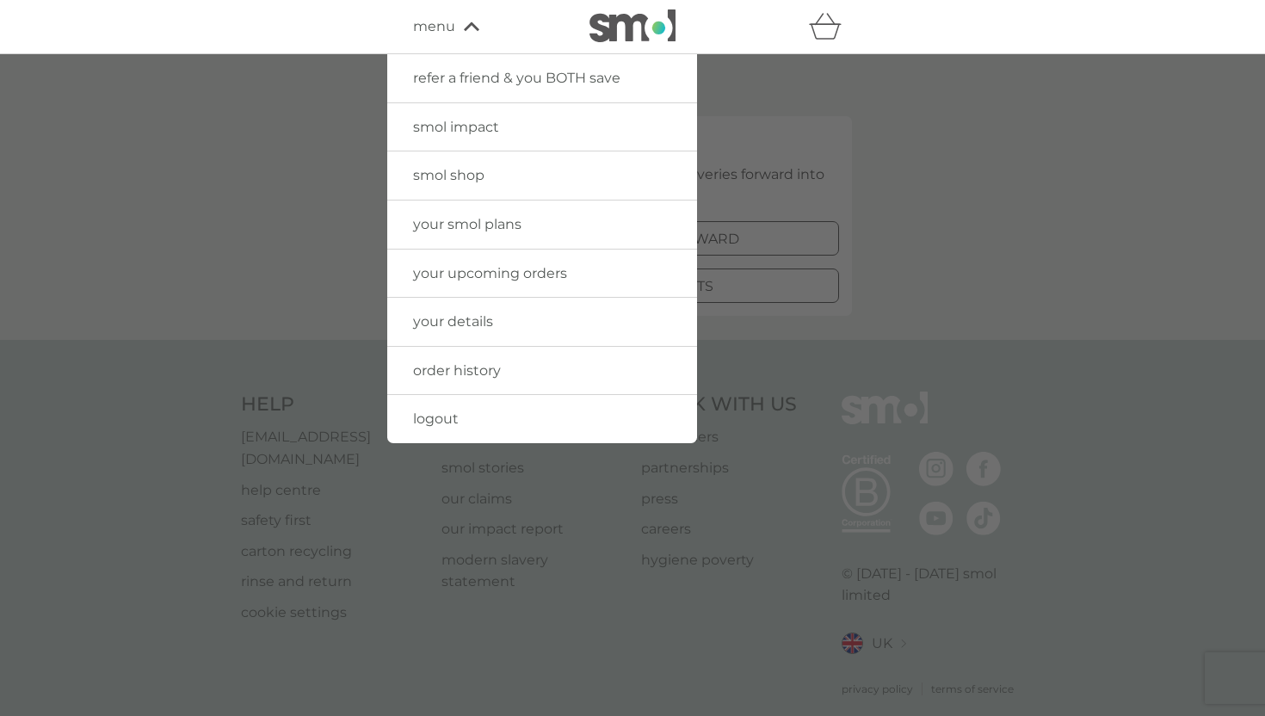
click at [473, 226] on span "your smol plans" at bounding box center [467, 224] width 108 height 16
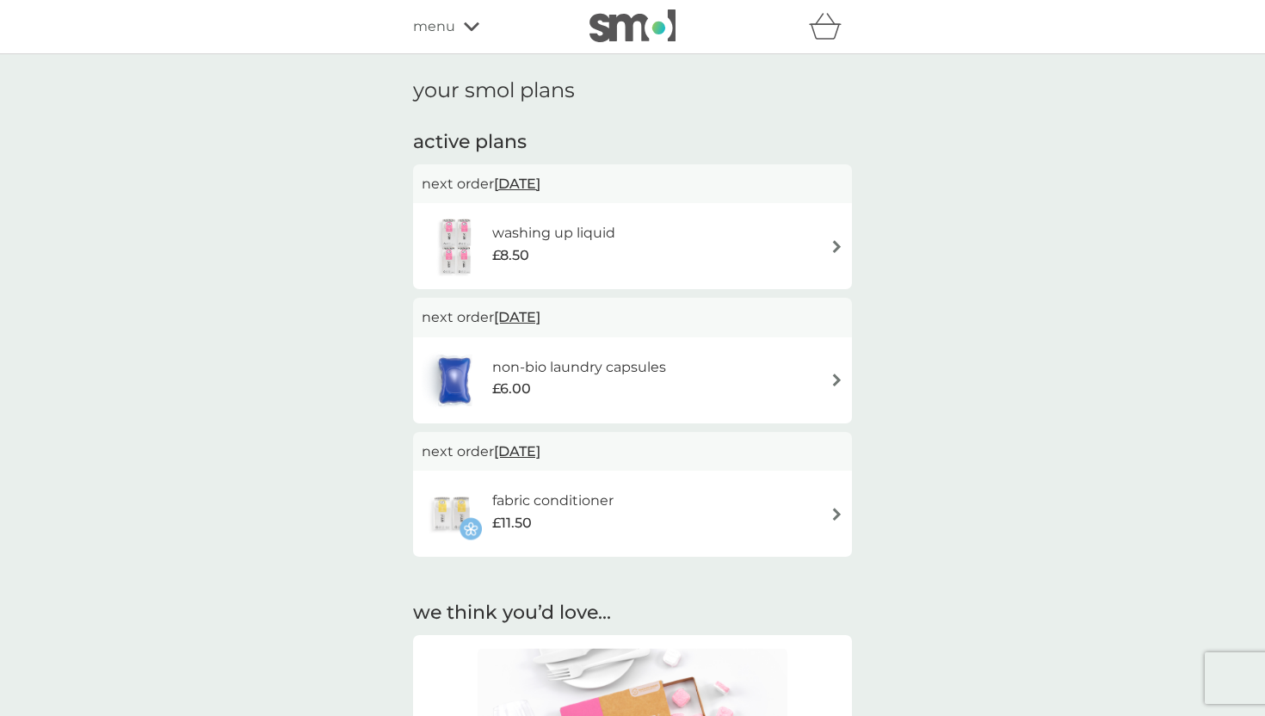
click at [464, 25] on icon at bounding box center [471, 27] width 15 height 10
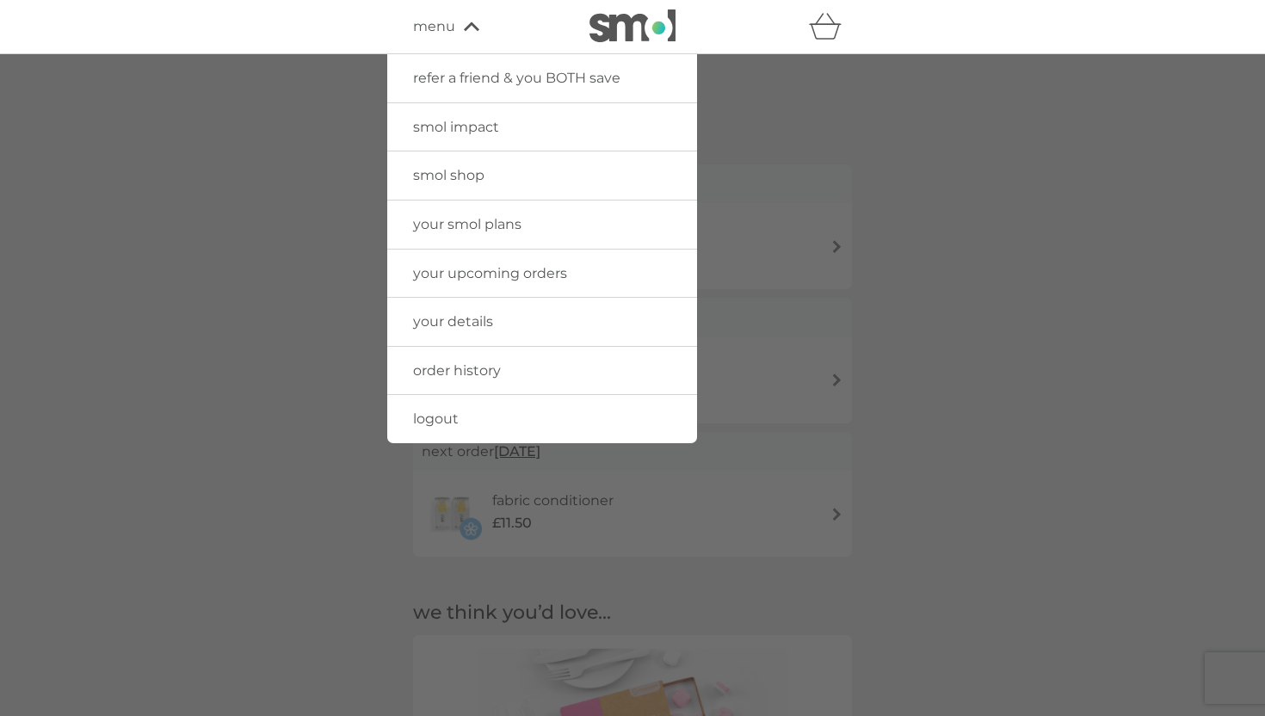
click at [459, 367] on span "order history" at bounding box center [457, 370] width 88 height 16
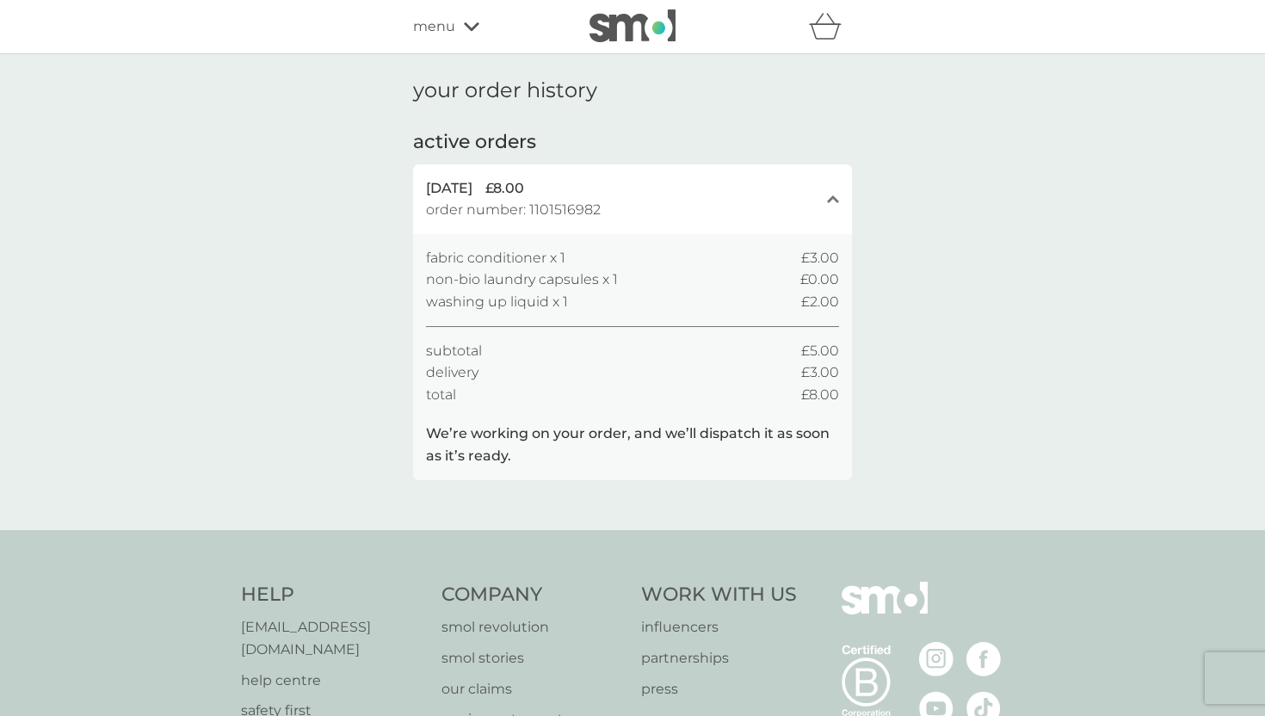
click at [464, 24] on icon at bounding box center [471, 26] width 15 height 9
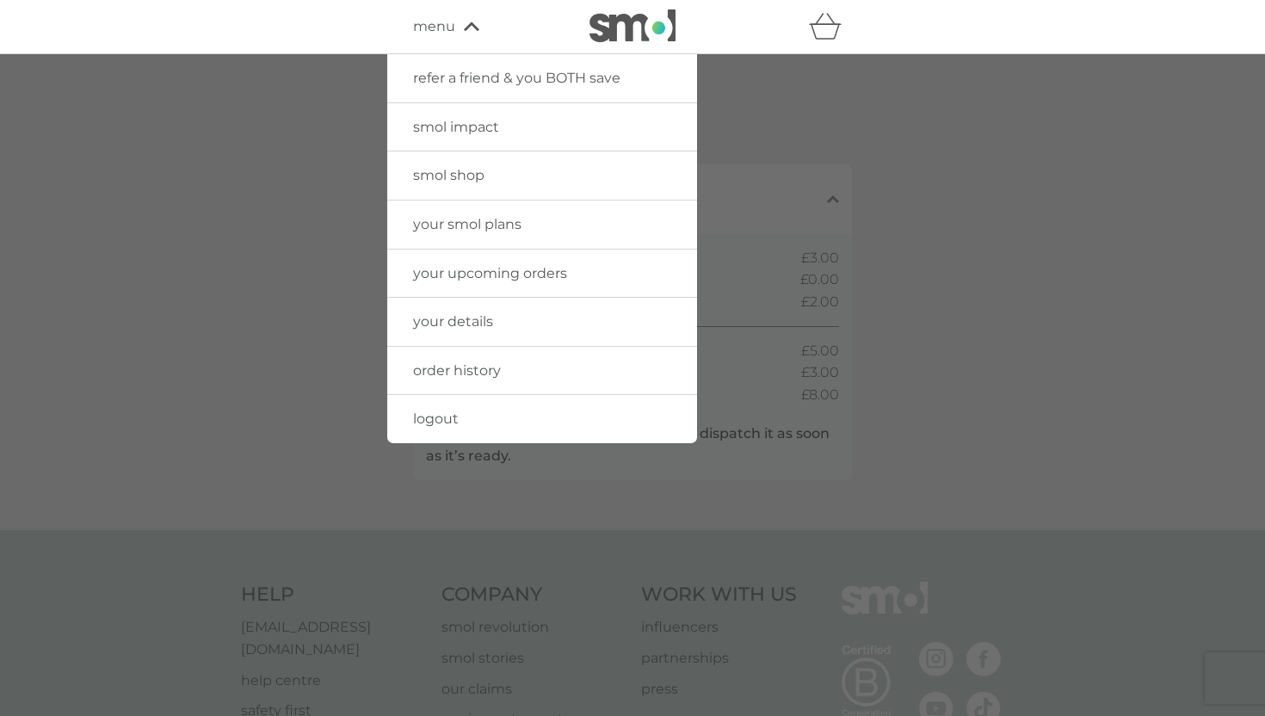
click at [471, 369] on span "order history" at bounding box center [457, 370] width 88 height 16
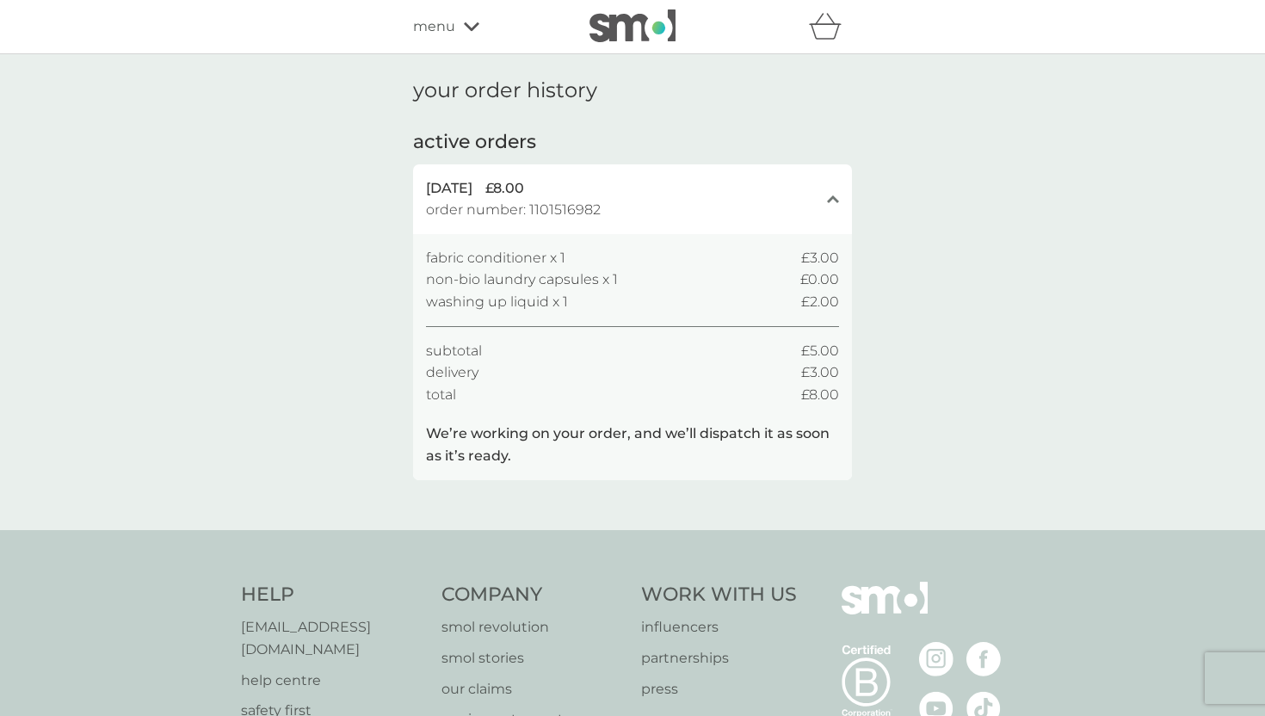
click at [453, 25] on span "menu" at bounding box center [434, 26] width 42 height 22
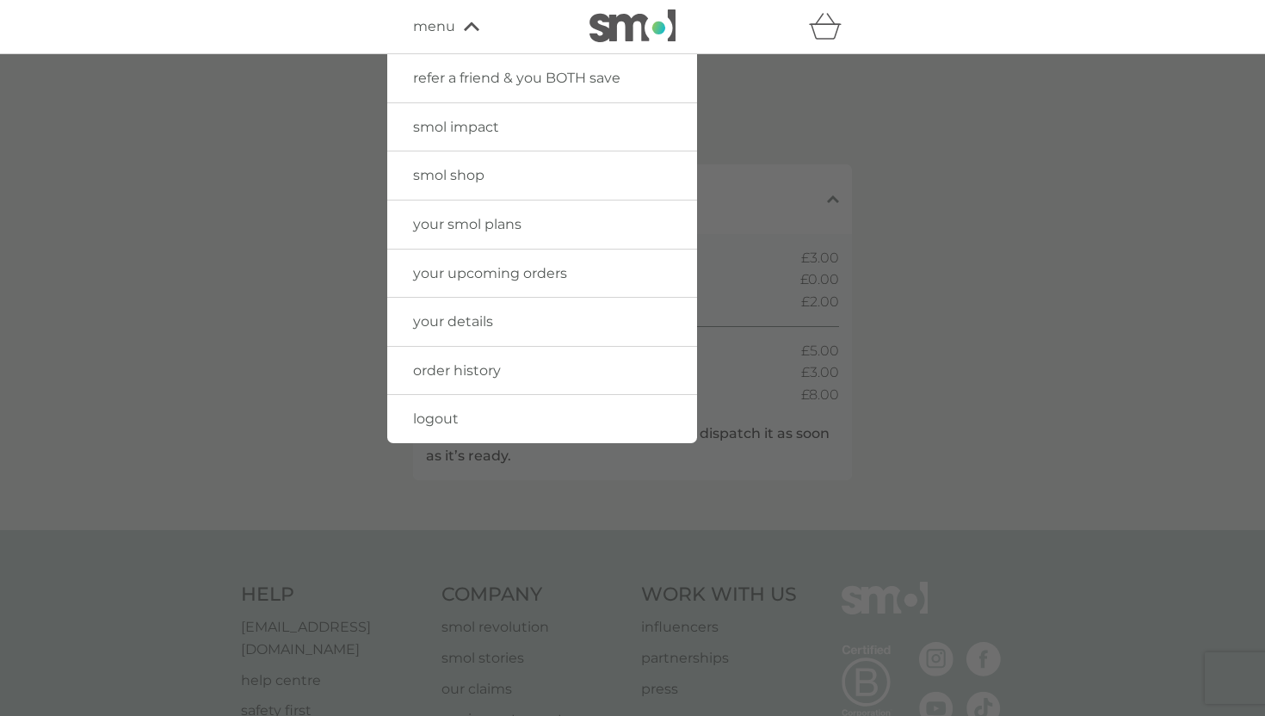
click at [495, 274] on span "your upcoming orders" at bounding box center [490, 273] width 154 height 16
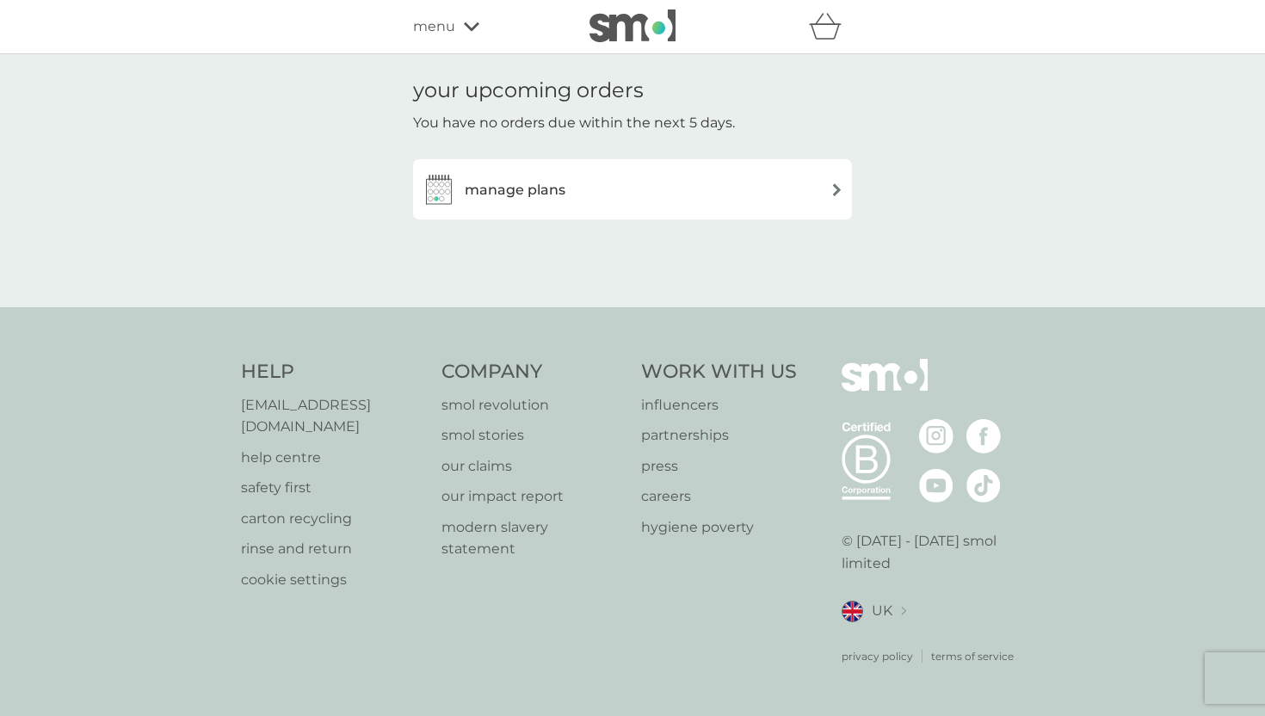
click at [576, 174] on div "manage plans" at bounding box center [633, 189] width 422 height 34
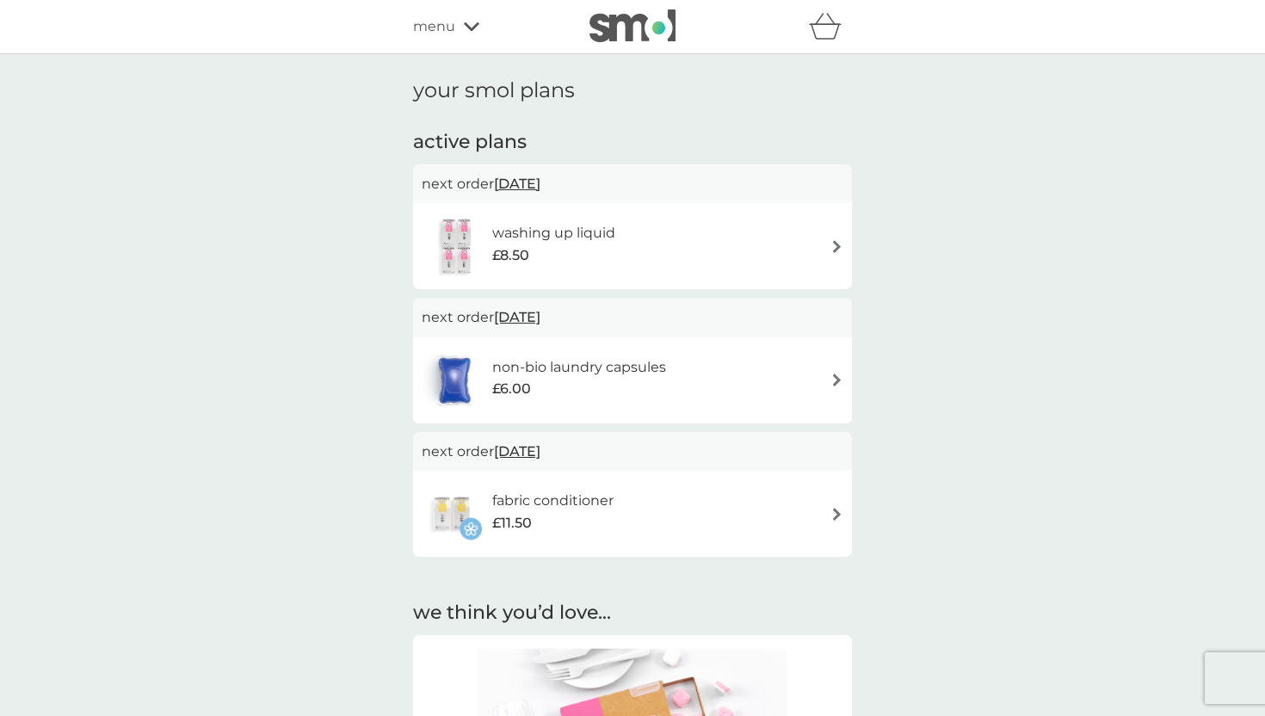
click at [597, 248] on div "£8.50" at bounding box center [553, 255] width 123 height 22
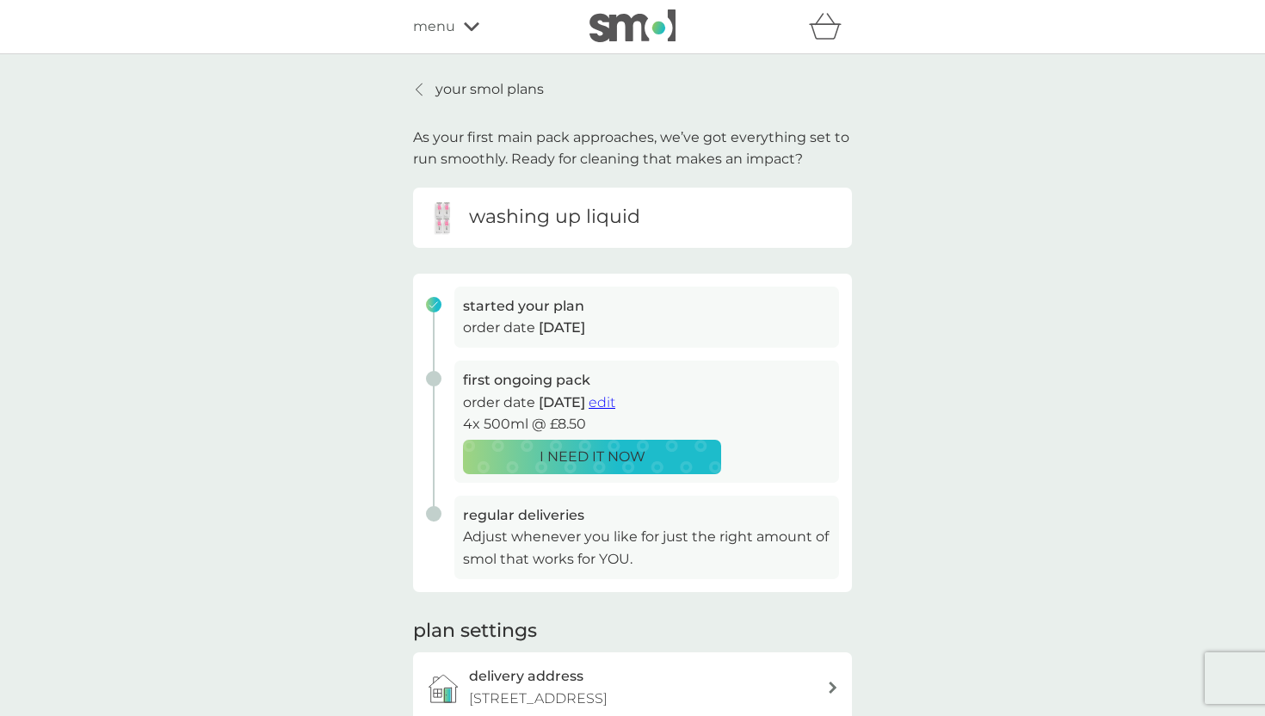
click at [451, 23] on span "menu" at bounding box center [434, 26] width 42 height 22
